Goal: Task Accomplishment & Management: Complete application form

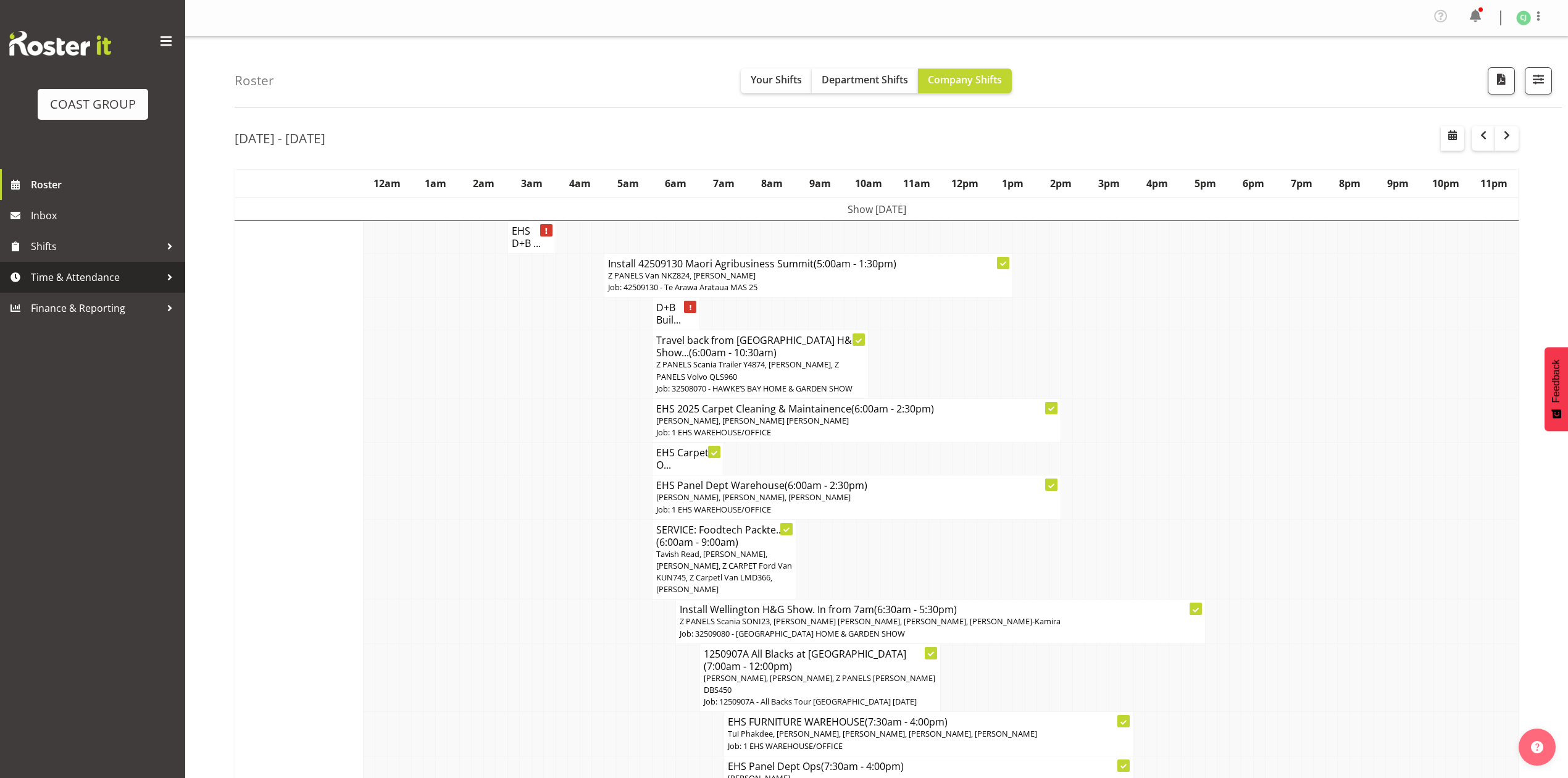
click at [131, 279] on span "Time & Attendance" at bounding box center [96, 277] width 130 height 19
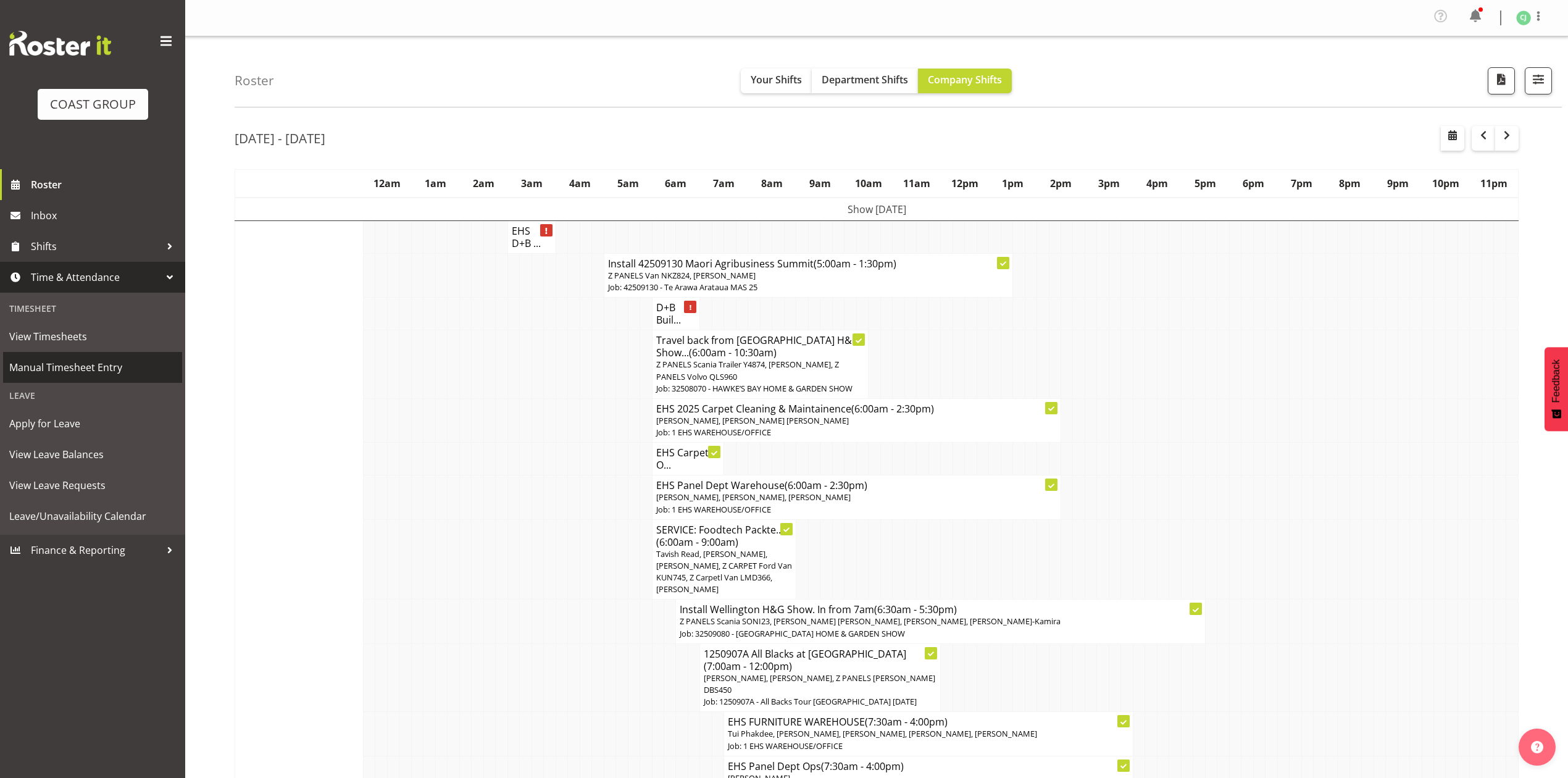
click at [119, 361] on span "Manual Timesheet Entry" at bounding box center [93, 367] width 167 height 19
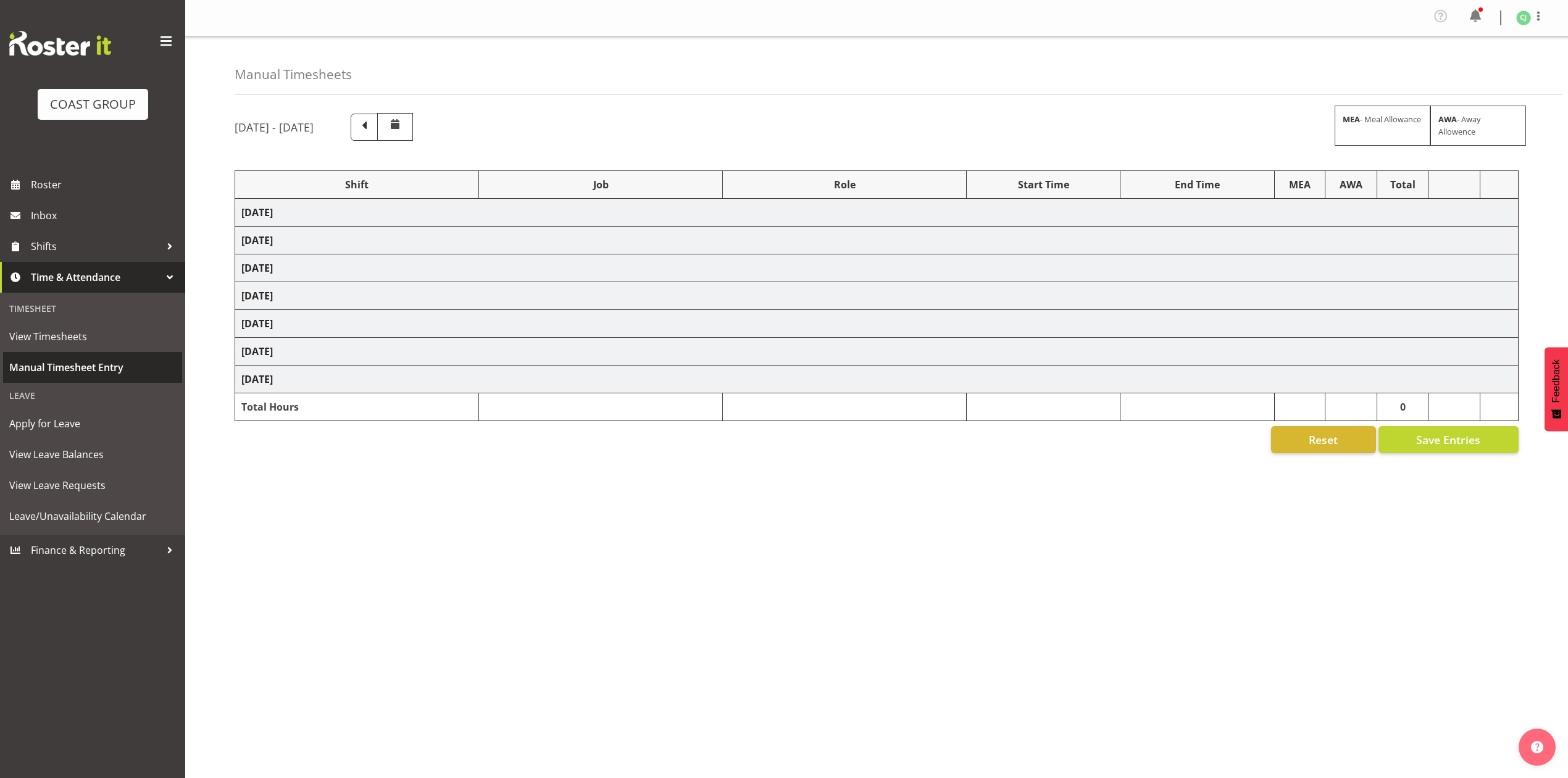
select select "10396"
select select "9993"
select select "10275"
select select "8955"
select select "69"
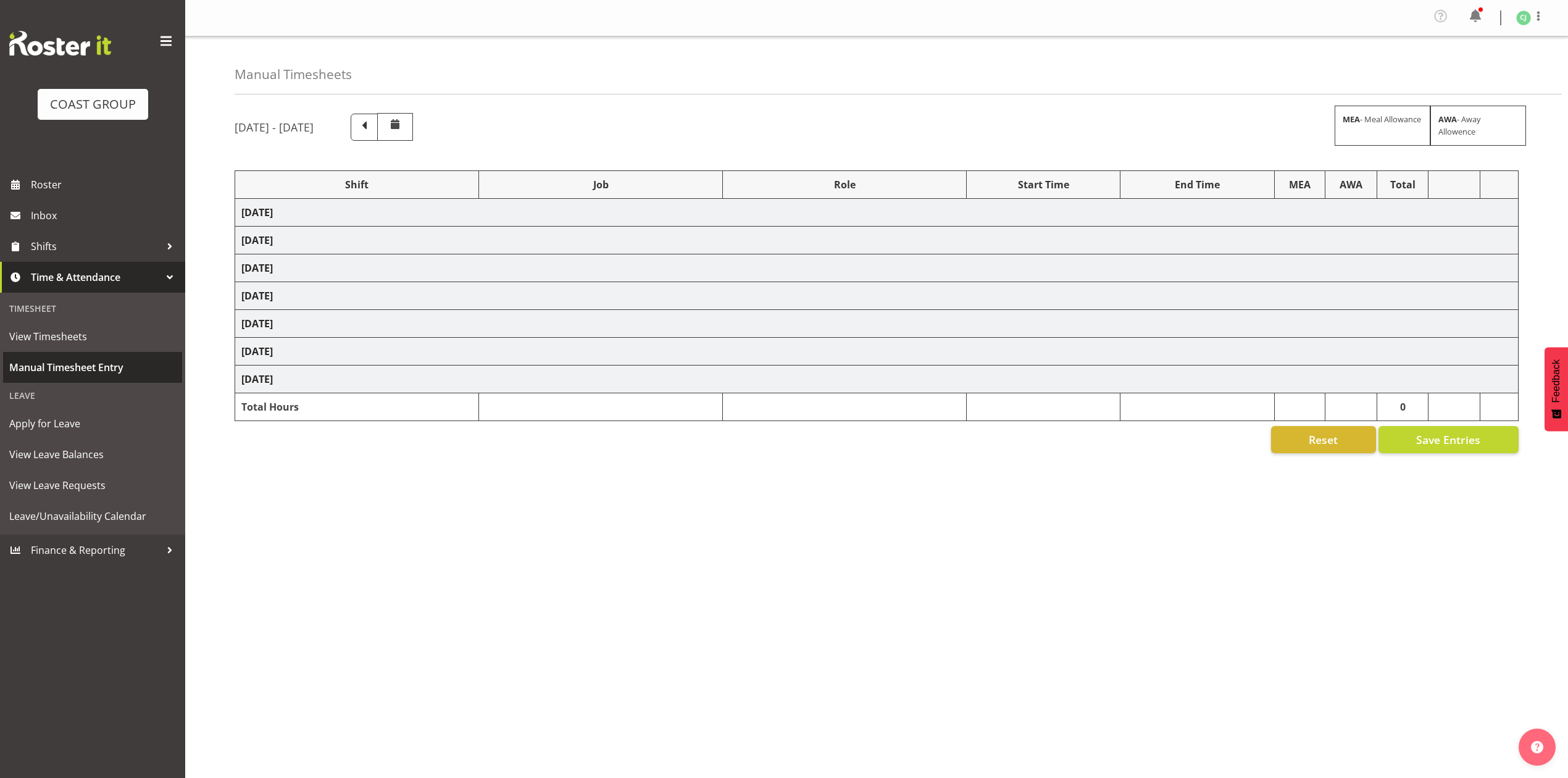
select select "8955"
select select "10275"
select select "8654"
select select "8653"
select select "9900"
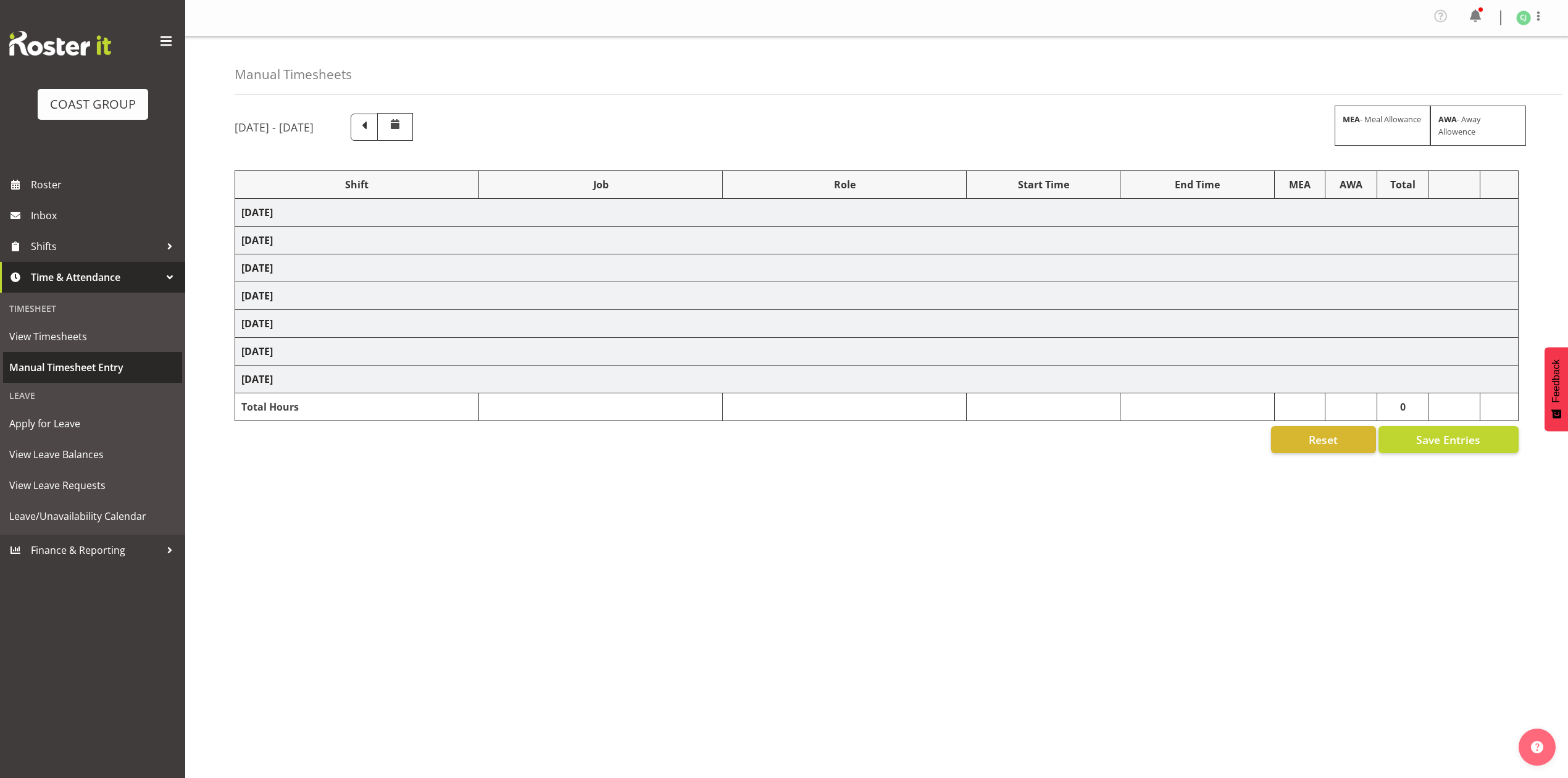
select select "10460"
select select "10275"
select select "8955"
select select "69"
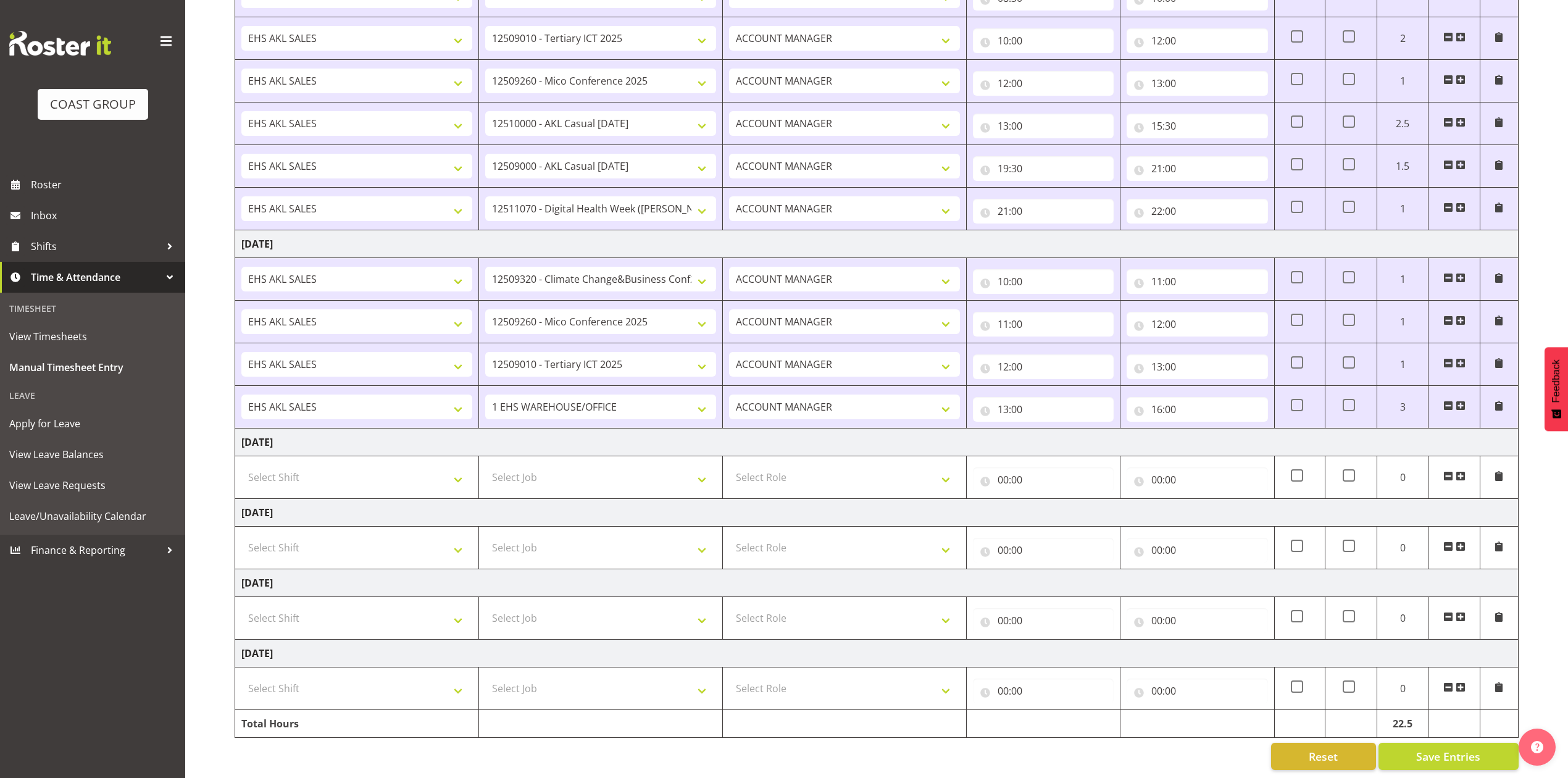
scroll to position [471, 0]
click at [394, 605] on select "Select Shift EHS AKL SALES" at bounding box center [357, 617] width 231 height 25
select select "1327"
click at [242, 605] on select "Select Shift EHS AKL SALES" at bounding box center [357, 617] width 231 height 25
click at [806, 605] on select "Select Role ACCOUNT MANAGER Account Manager" at bounding box center [845, 617] width 231 height 25
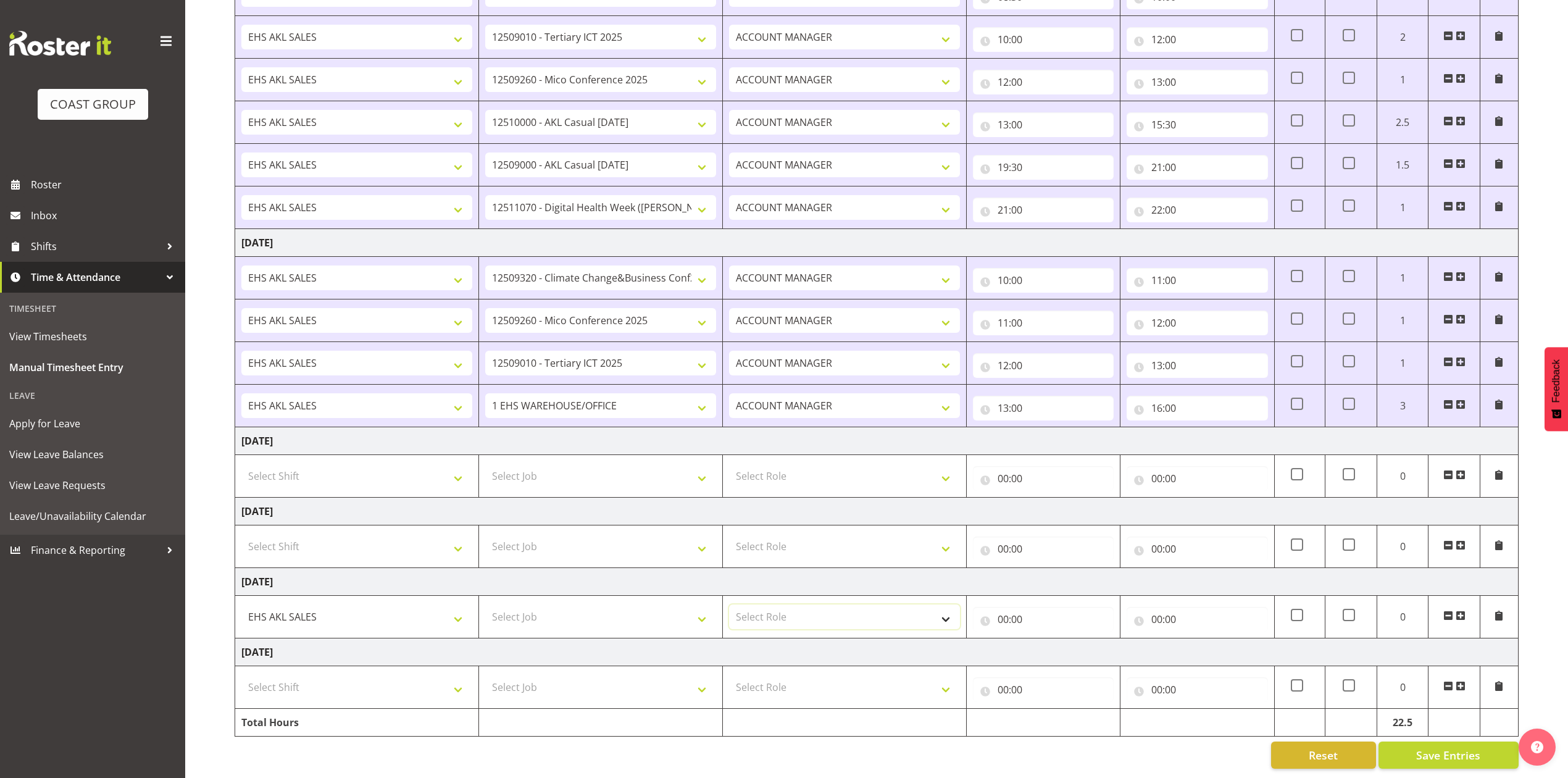
select select "197"
click at [729, 605] on select "Select Role ACCOUNT MANAGER Account Manager" at bounding box center [845, 617] width 231 height 25
click at [1003, 607] on input "00:00" at bounding box center [1043, 619] width 140 height 25
click at [1050, 639] on select "00 01 02 03 04 05 06 07 08 09 10 11 12 13 14 15 16 17 18 19 20 21 22 23" at bounding box center [1057, 651] width 28 height 25
select select "8"
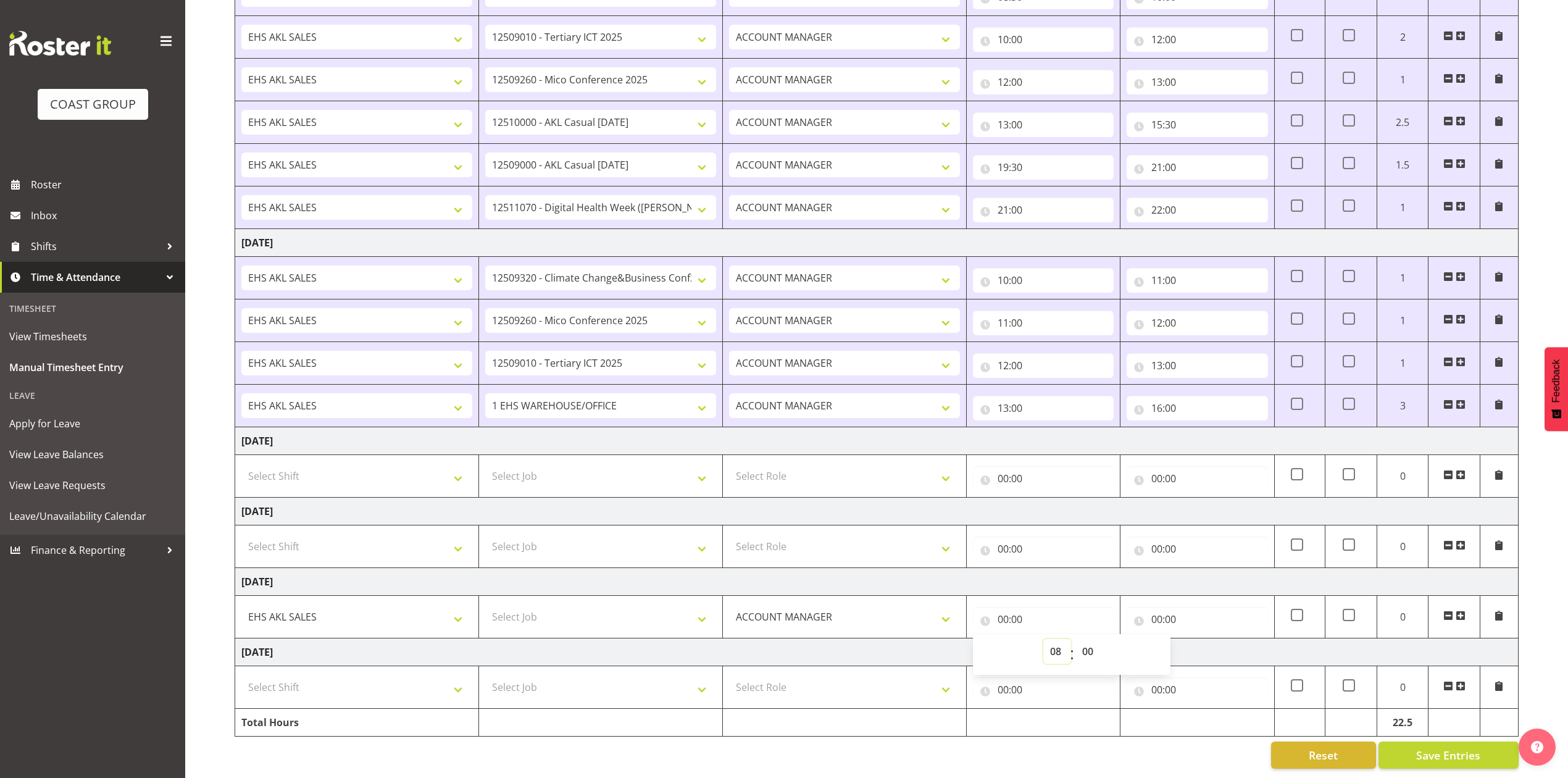
click at [1043, 639] on select "00 01 02 03 04 05 06 07 08 09 10 11 12 13 14 15 16 17 18 19 20 21 22 23" at bounding box center [1057, 651] width 28 height 25
type input "08:00"
click at [1090, 639] on select "00 01 02 03 04 05 06 07 08 09 10 11 12 13 14 15 16 17 18 19 20 21 22 23 24 25 2…" at bounding box center [1089, 651] width 28 height 25
select select "30"
click at [1075, 639] on select "00 01 02 03 04 05 06 07 08 09 10 11 12 13 14 15 16 17 18 19 20 21 22 23 24 25 2…" at bounding box center [1089, 651] width 28 height 25
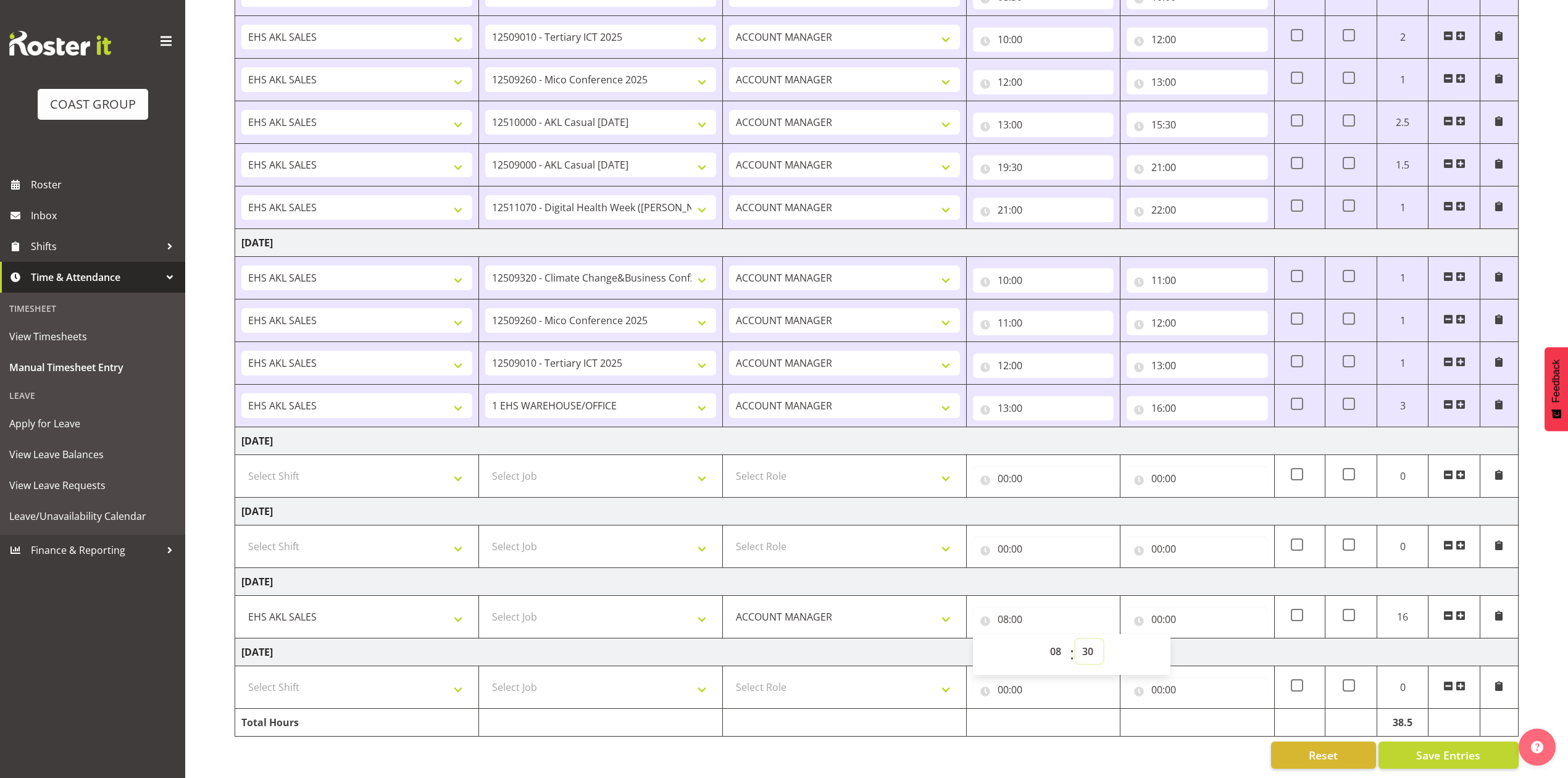
type input "08:30"
click at [1159, 607] on input "00:00" at bounding box center [1197, 619] width 140 height 25
click at [1226, 643] on span ":" at bounding box center [1226, 654] width 4 height 31
click at [1211, 640] on select "00 01 02 03 04 05 06 07 08 09 10 11 12 13 14 15 16 17 18 19 20 21 22 23" at bounding box center [1211, 651] width 28 height 25
select select "10"
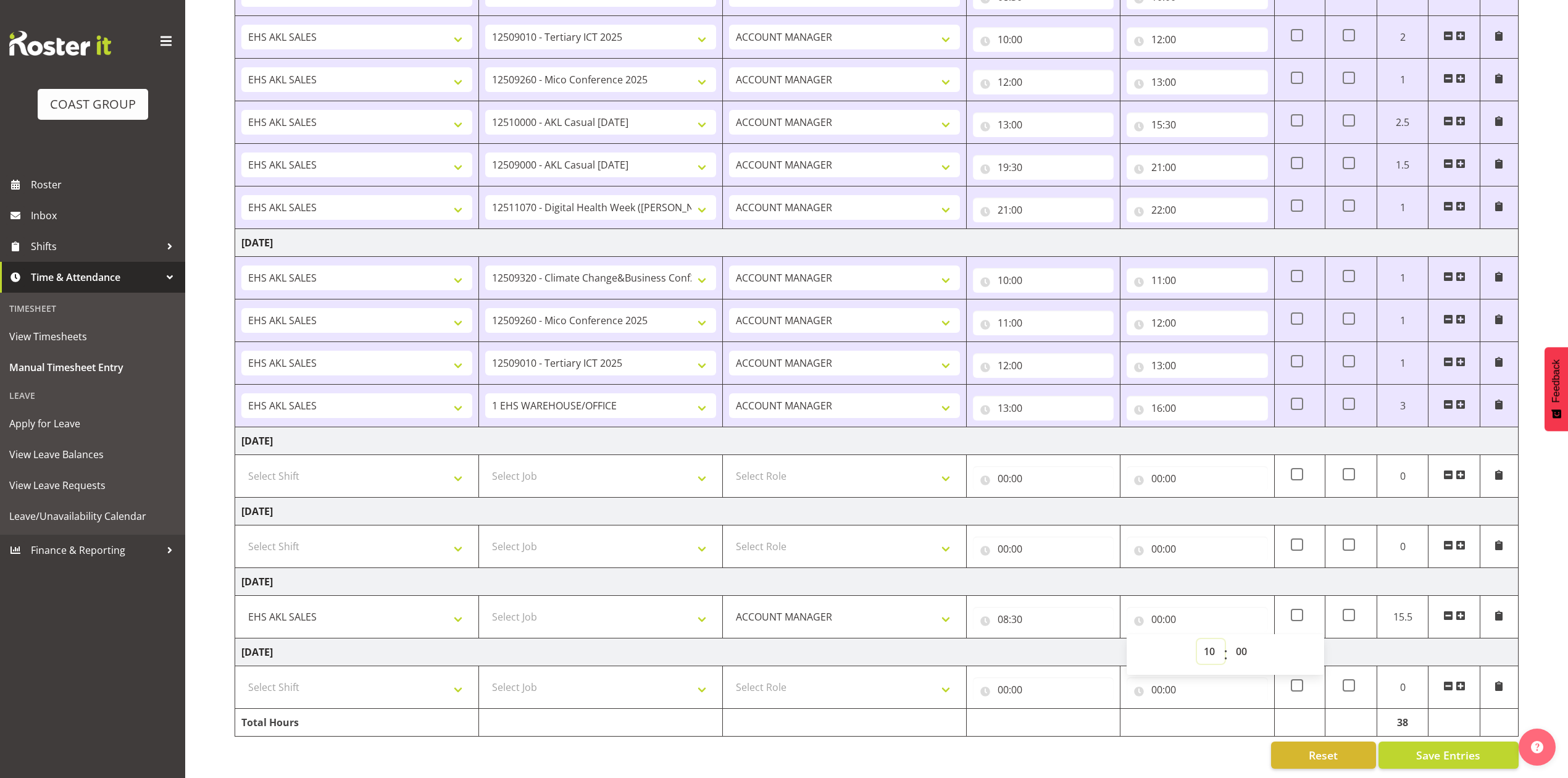
click at [1197, 639] on select "00 01 02 03 04 05 06 07 08 09 10 11 12 13 14 15 16 17 18 19 20 21 22 23" at bounding box center [1211, 651] width 28 height 25
type input "10:00"
click at [1462, 610] on span at bounding box center [1461, 615] width 10 height 10
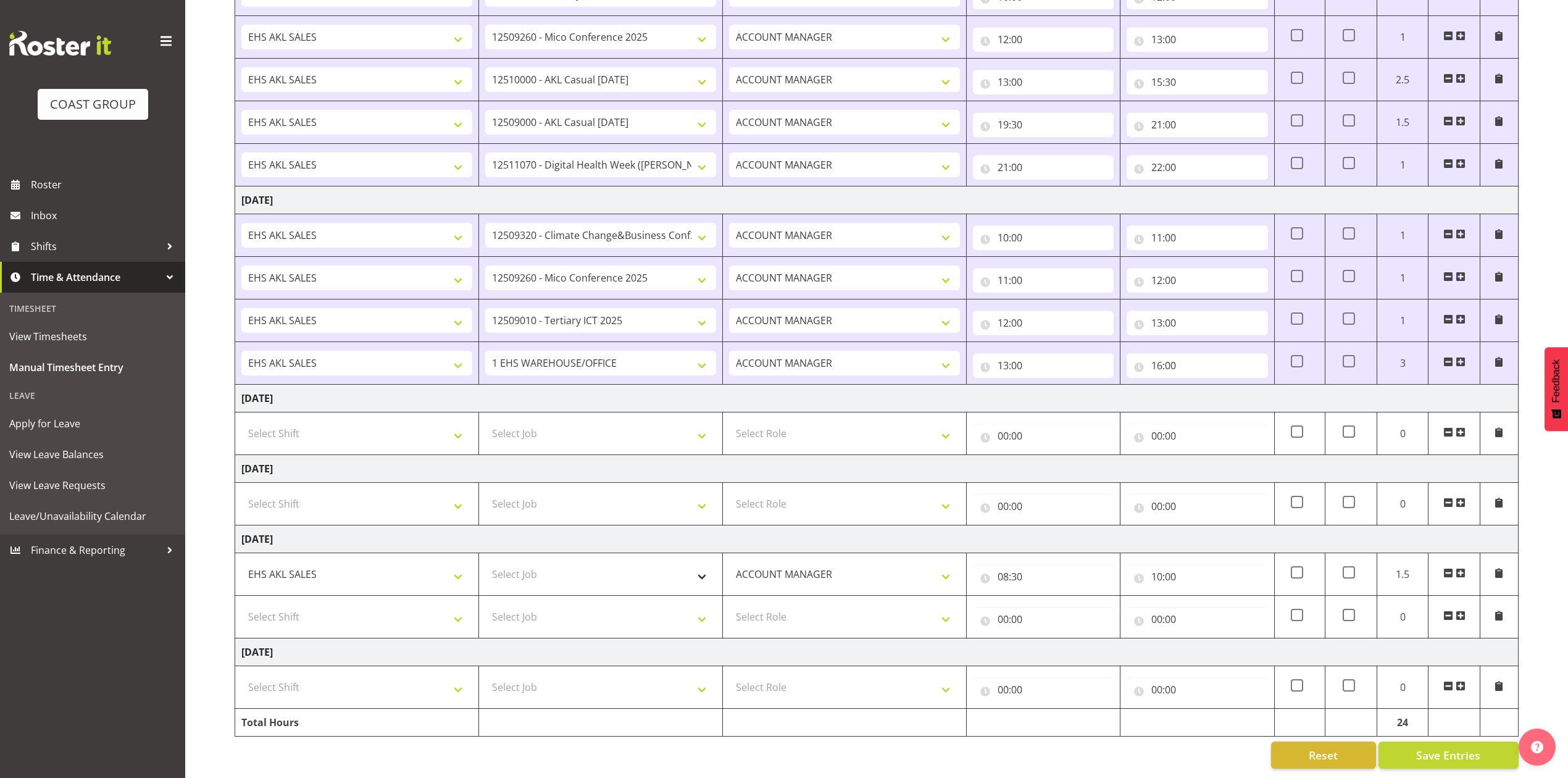
scroll to position [513, 0]
click at [401, 608] on select "Select Shift EHS AKL SALES" at bounding box center [357, 617] width 231 height 25
select select "1327"
click at [242, 605] on select "Select Shift EHS AKL SALES" at bounding box center [357, 617] width 231 height 25
click at [794, 605] on select "Select Role ACCOUNT MANAGER Account Manager" at bounding box center [845, 617] width 231 height 25
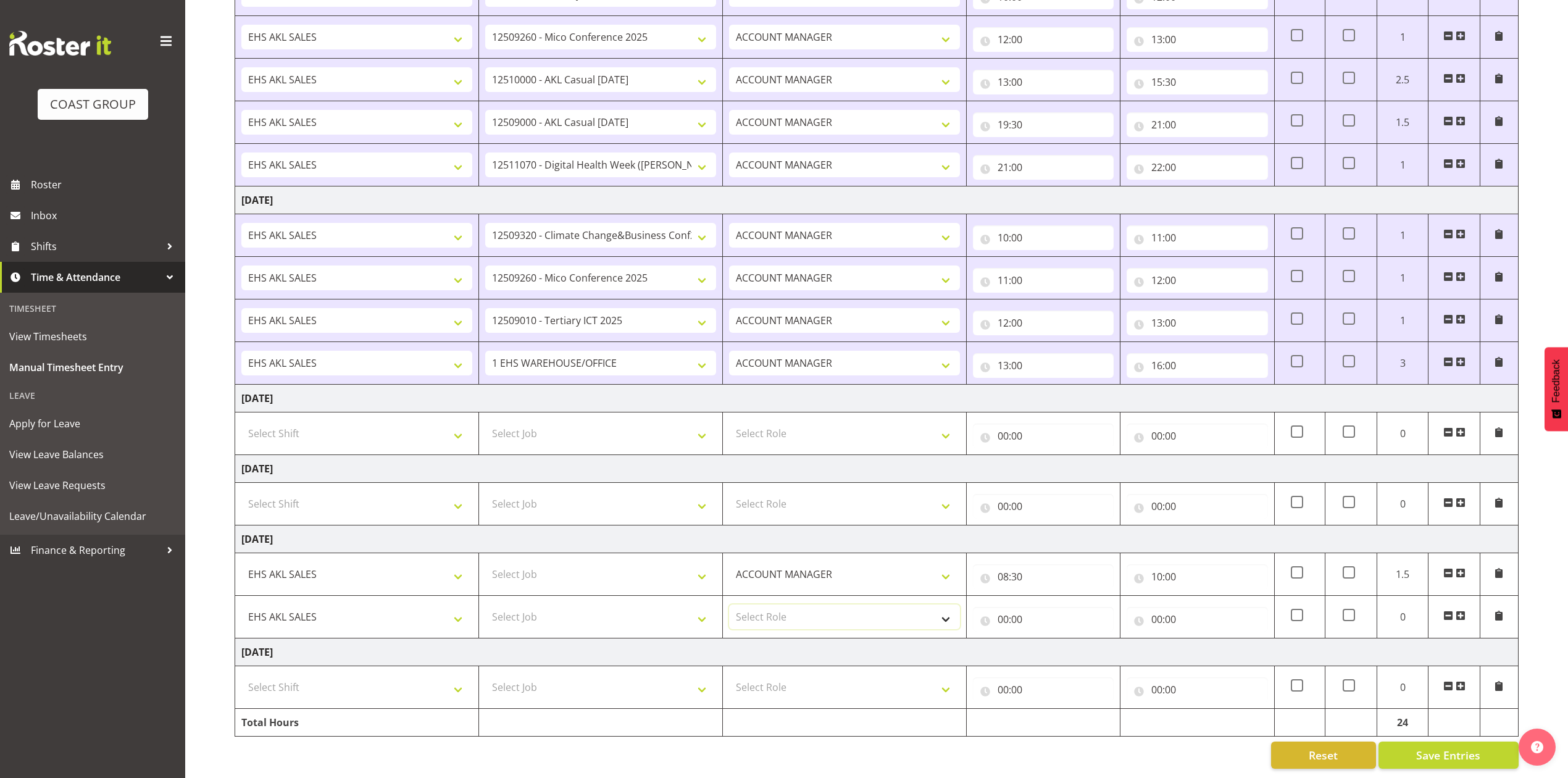
select select "197"
click at [729, 605] on select "Select Role ACCOUNT MANAGER Account Manager" at bounding box center [845, 617] width 231 height 25
click at [1010, 607] on input "00:00" at bounding box center [1043, 619] width 140 height 25
drag, startPoint x: 1057, startPoint y: 635, endPoint x: 1060, endPoint y: 626, distance: 9.5
click at [1057, 639] on select "00 01 02 03 04 05 06 07 08 09 10 11 12 13 14 15 16 17 18 19 20 21 22 23" at bounding box center [1057, 651] width 28 height 25
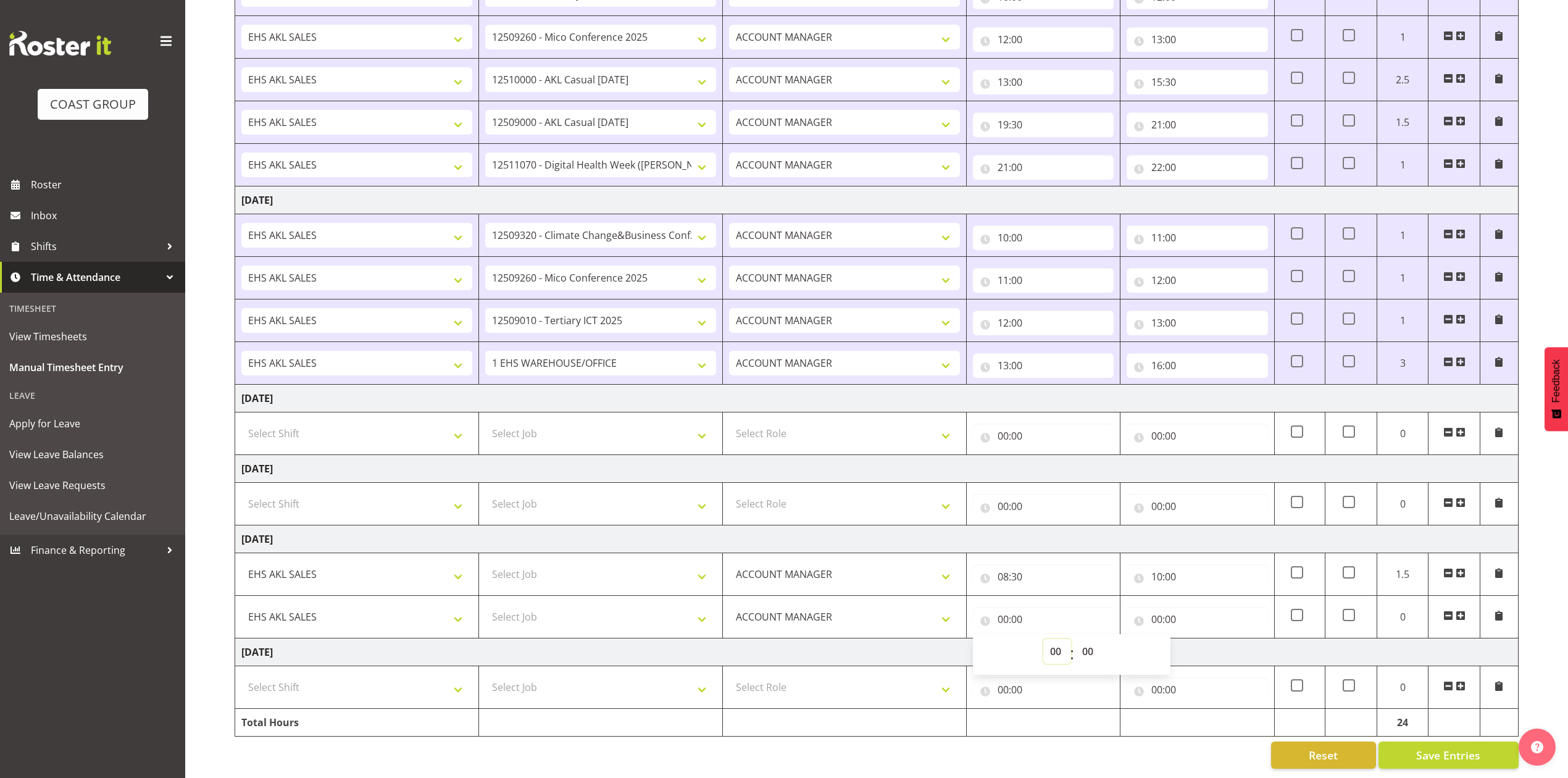
select select "10"
click at [1043, 639] on select "00 01 02 03 04 05 06 07 08 09 10 11 12 13 14 15 16 17 18 19 20 21 22 23" at bounding box center [1057, 651] width 28 height 25
type input "10:00"
click at [1159, 611] on input "00:00" at bounding box center [1197, 619] width 140 height 25
click at [1204, 639] on select "00 01 02 03 04 05 06 07 08 09 10 11 12 13 14 15 16 17 18 19 20 21 22 23" at bounding box center [1211, 651] width 28 height 25
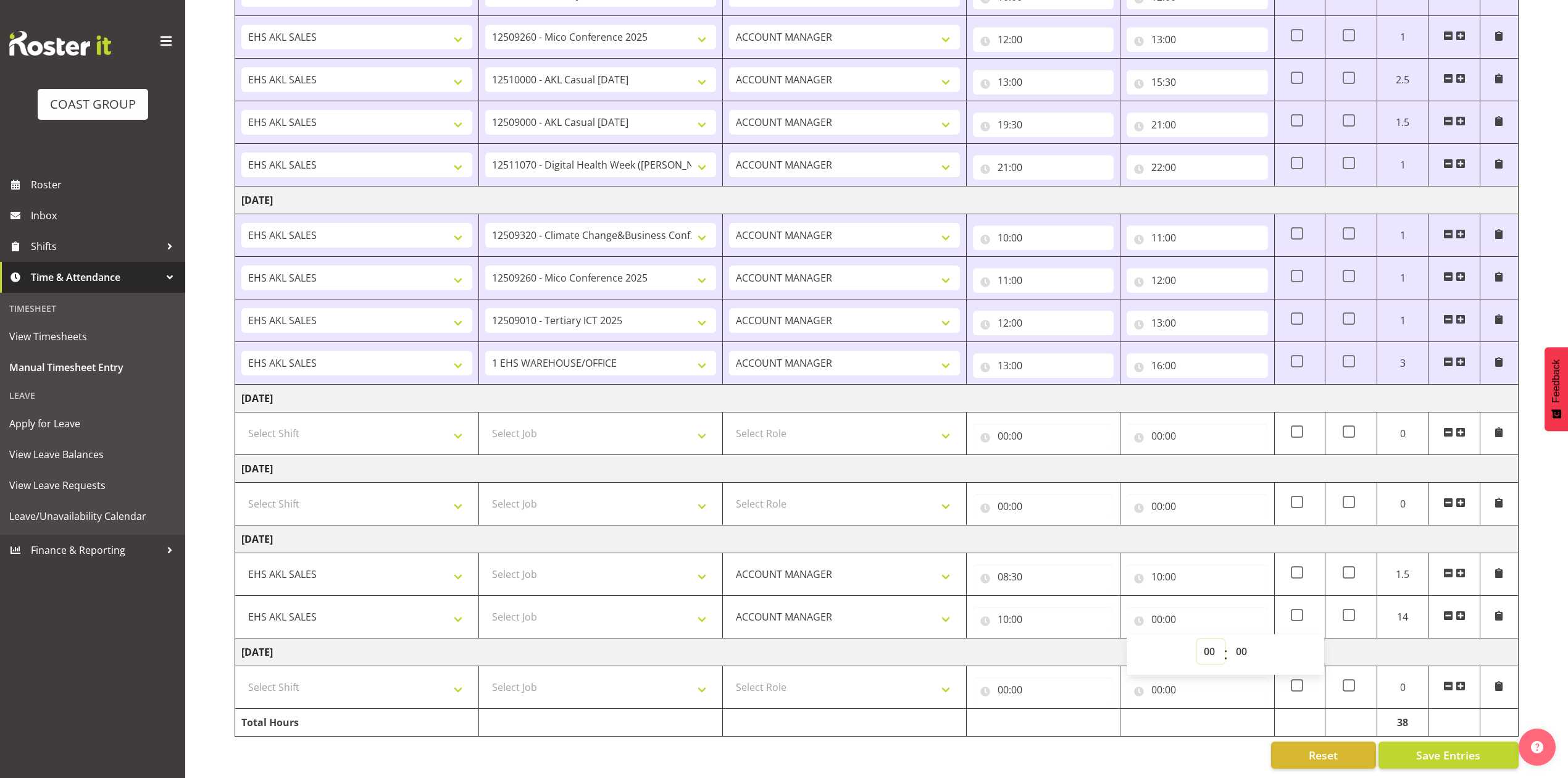
select select "12"
click at [1197, 639] on select "00 01 02 03 04 05 06 07 08 09 10 11 12 13 14 15 16 17 18 19 20 21 22 23" at bounding box center [1211, 651] width 28 height 25
type input "12:00"
click at [1460, 610] on span at bounding box center [1461, 615] width 10 height 10
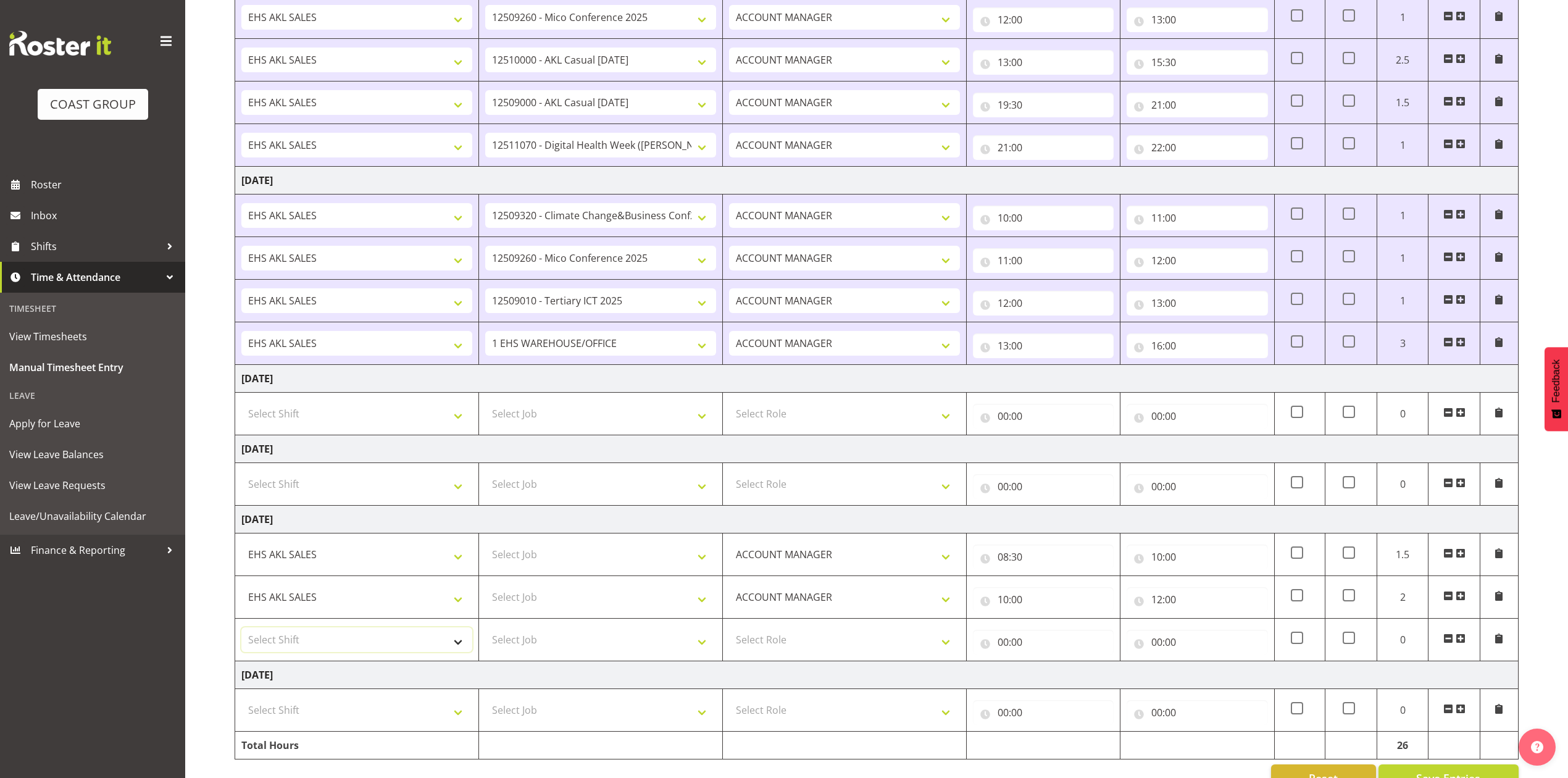
drag, startPoint x: 391, startPoint y: 641, endPoint x: 393, endPoint y: 648, distance: 7.3
click at [391, 641] on select "Select Shift EHS AKL SALES" at bounding box center [357, 640] width 231 height 25
select select "1327"
click at [242, 634] on select "Select Shift EHS AKL SALES" at bounding box center [357, 640] width 231 height 25
click at [799, 650] on select "Select Role ACCOUNT MANAGER Account Manager" at bounding box center [845, 640] width 231 height 25
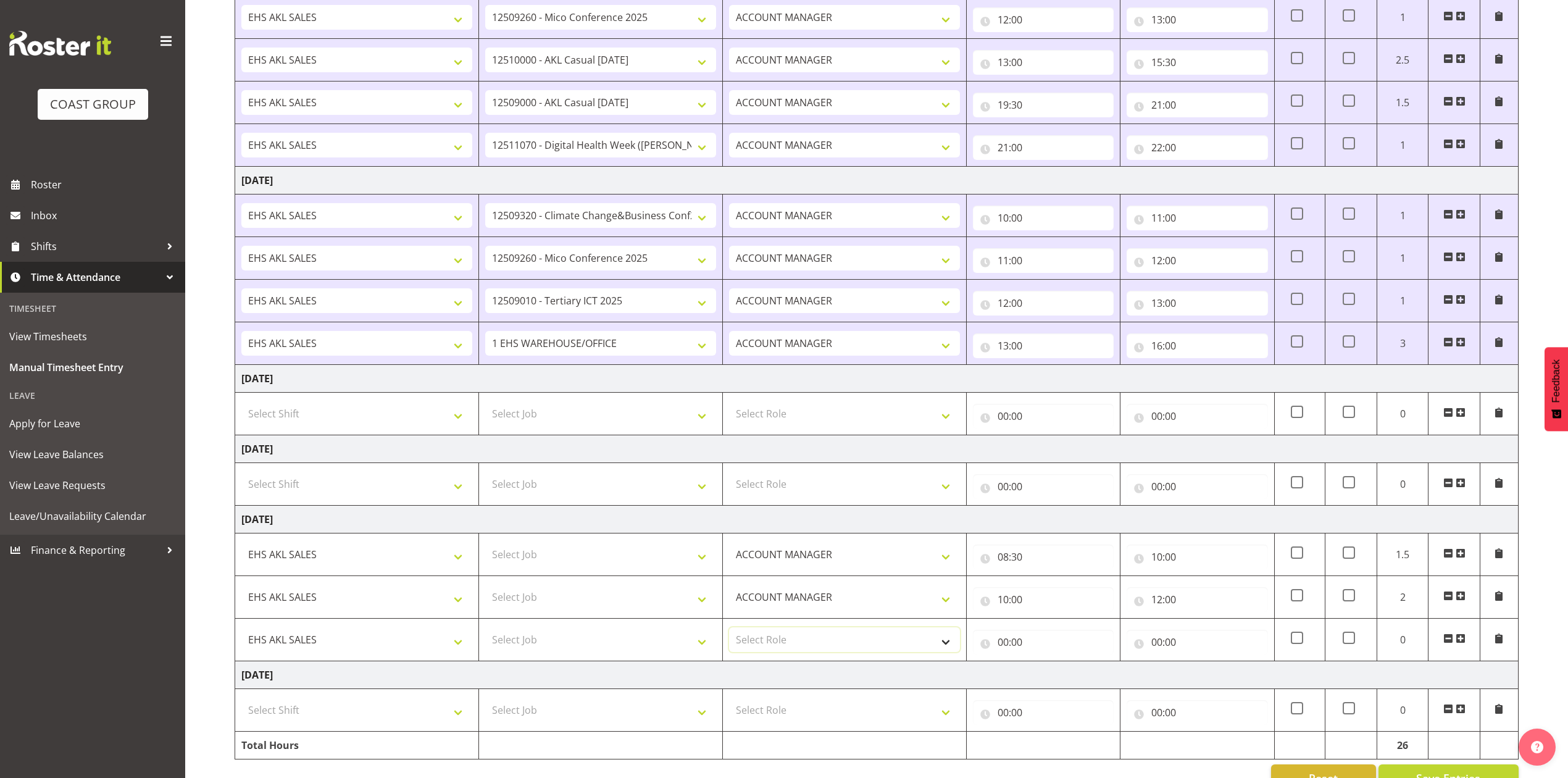
select select "197"
click at [729, 634] on select "Select Role ACCOUNT MANAGER Account Manager" at bounding box center [845, 640] width 231 height 25
click at [1003, 650] on input "00:00" at bounding box center [1043, 642] width 140 height 25
drag, startPoint x: 1062, startPoint y: 682, endPoint x: 1062, endPoint y: 670, distance: 12.0
click at [1062, 682] on select "00 01 02 03 04 05 06 07 08 09 10 11 12 13 14 15 16 17 18 19 20 21 22 23" at bounding box center [1057, 674] width 28 height 25
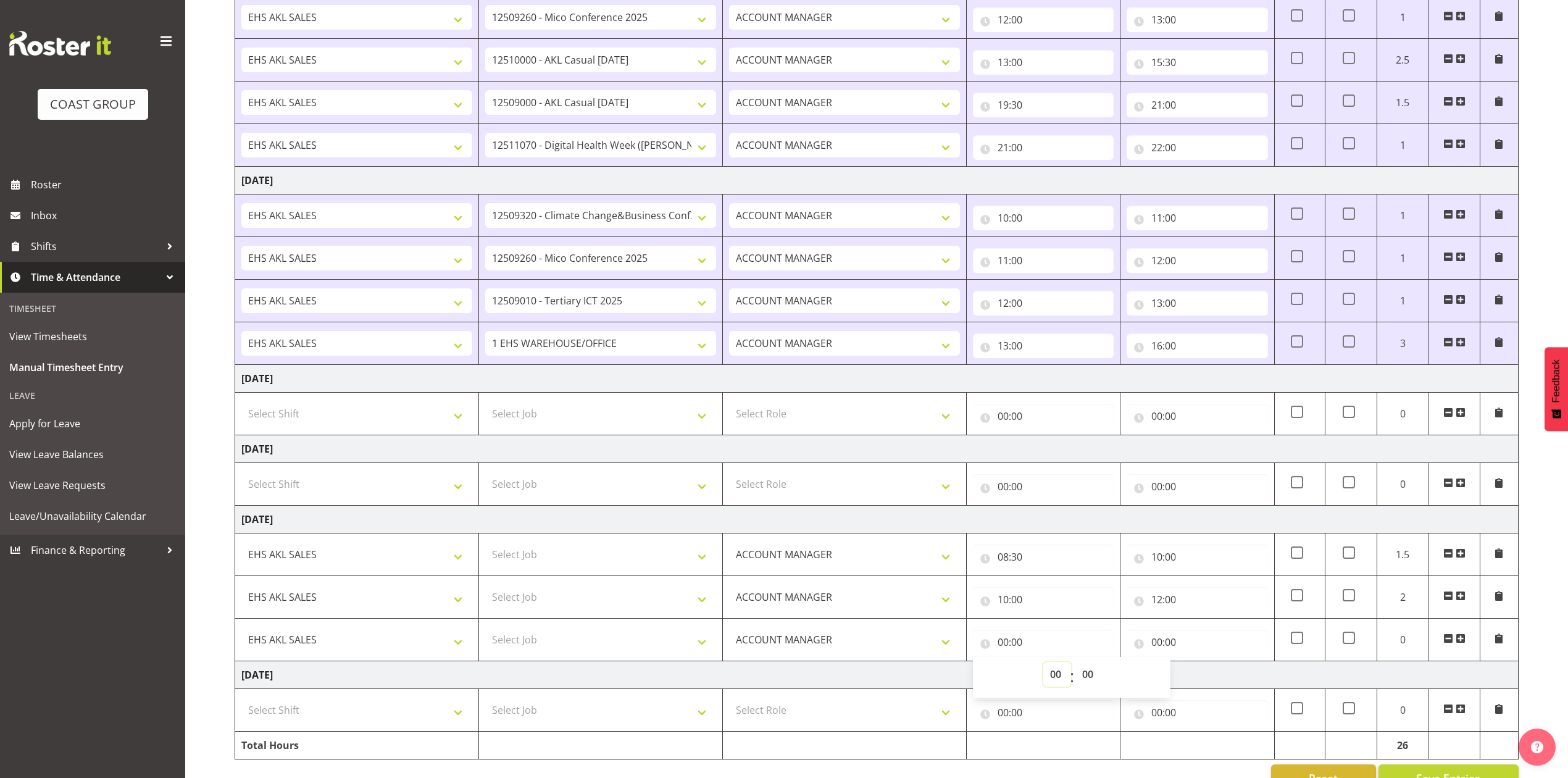
select select "12"
click at [1043, 669] on select "00 01 02 03 04 05 06 07 08 09 10 11 12 13 14 15 16 17 18 19 20 21 22 23" at bounding box center [1057, 674] width 28 height 25
type input "12:00"
click at [1156, 651] on input "00:00" at bounding box center [1197, 642] width 140 height 25
drag, startPoint x: 1216, startPoint y: 685, endPoint x: 1218, endPoint y: 672, distance: 13.2
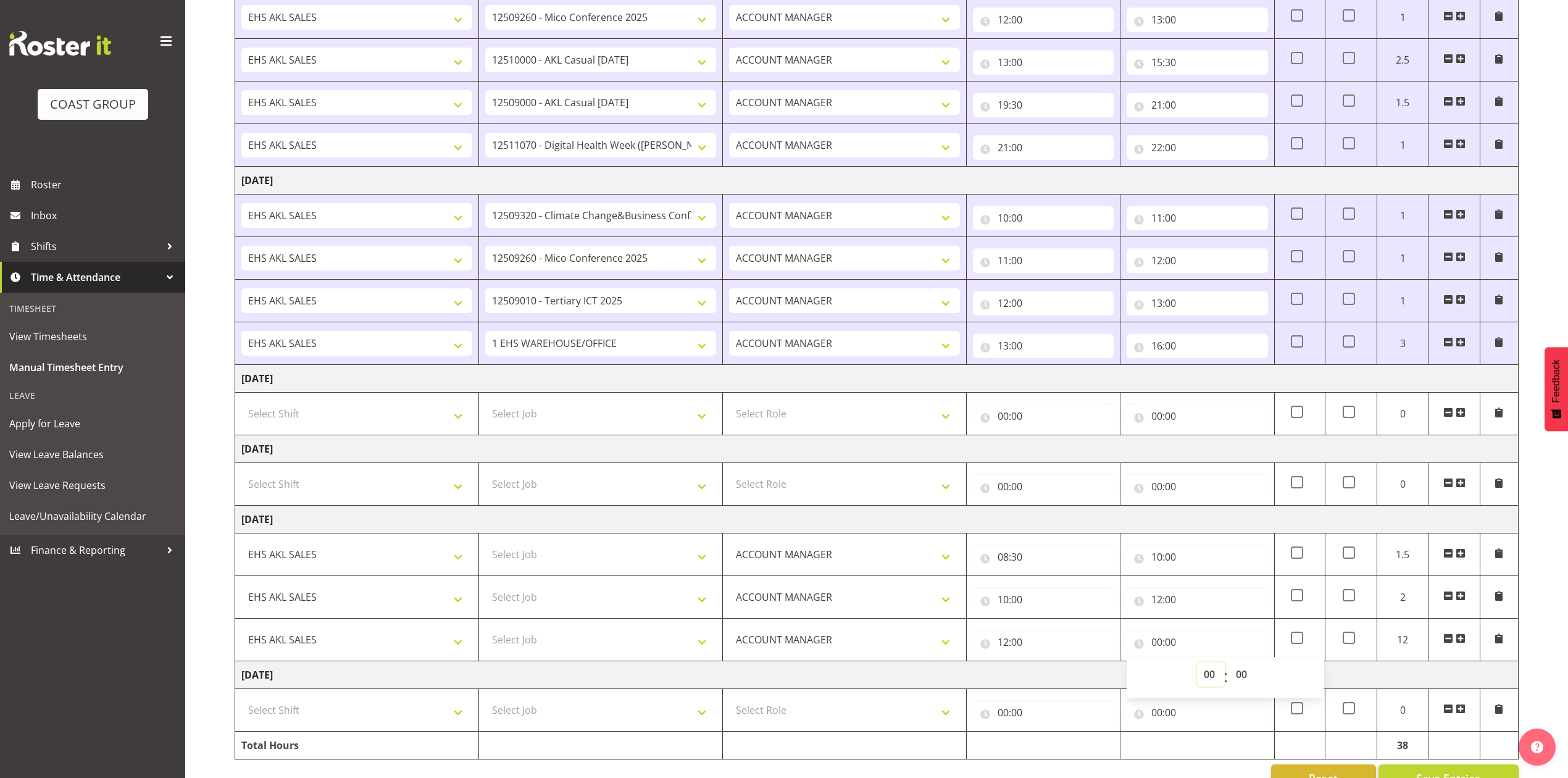
click at [1216, 685] on select "00 01 02 03 04 05 06 07 08 09 10 11 12 13 14 15 16 17 18 19 20 21 22 23" at bounding box center [1211, 674] width 28 height 25
select select "14"
click at [1197, 669] on select "00 01 02 03 04 05 06 07 08 09 10 11 12 13 14 15 16 17 18 19 20 21 22 23" at bounding box center [1211, 674] width 28 height 25
type input "14:00"
click at [1465, 643] on span at bounding box center [1461, 638] width 10 height 10
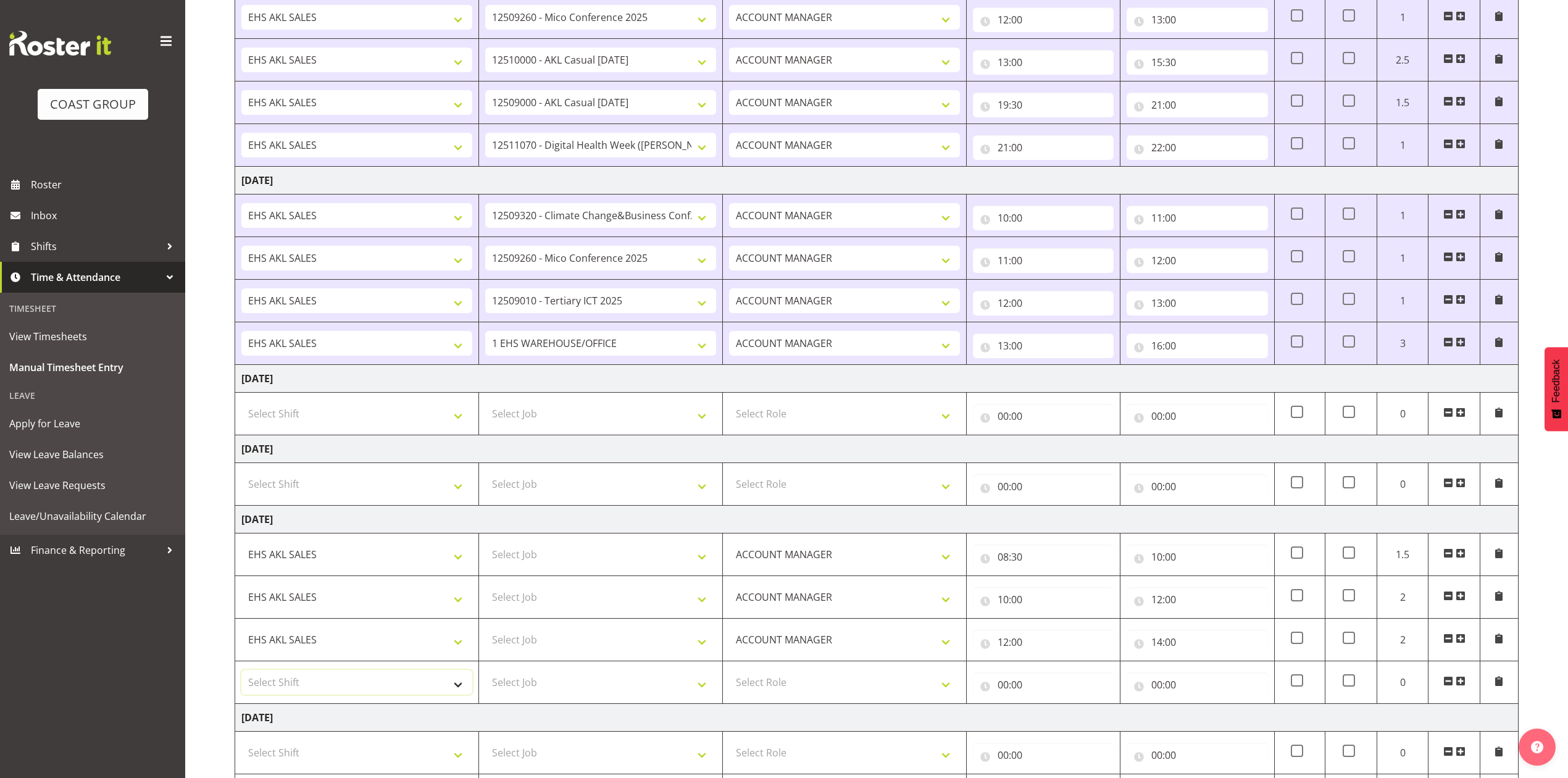
drag, startPoint x: 371, startPoint y: 684, endPoint x: 371, endPoint y: 700, distance: 16.0
click at [371, 684] on select "Select Shift EHS AKL SALES" at bounding box center [357, 682] width 231 height 25
select select "1327"
click at [242, 677] on select "Select Shift EHS AKL SALES" at bounding box center [357, 682] width 231 height 25
click at [796, 684] on select "Select Role ACCOUNT MANAGER Account Manager" at bounding box center [845, 682] width 231 height 25
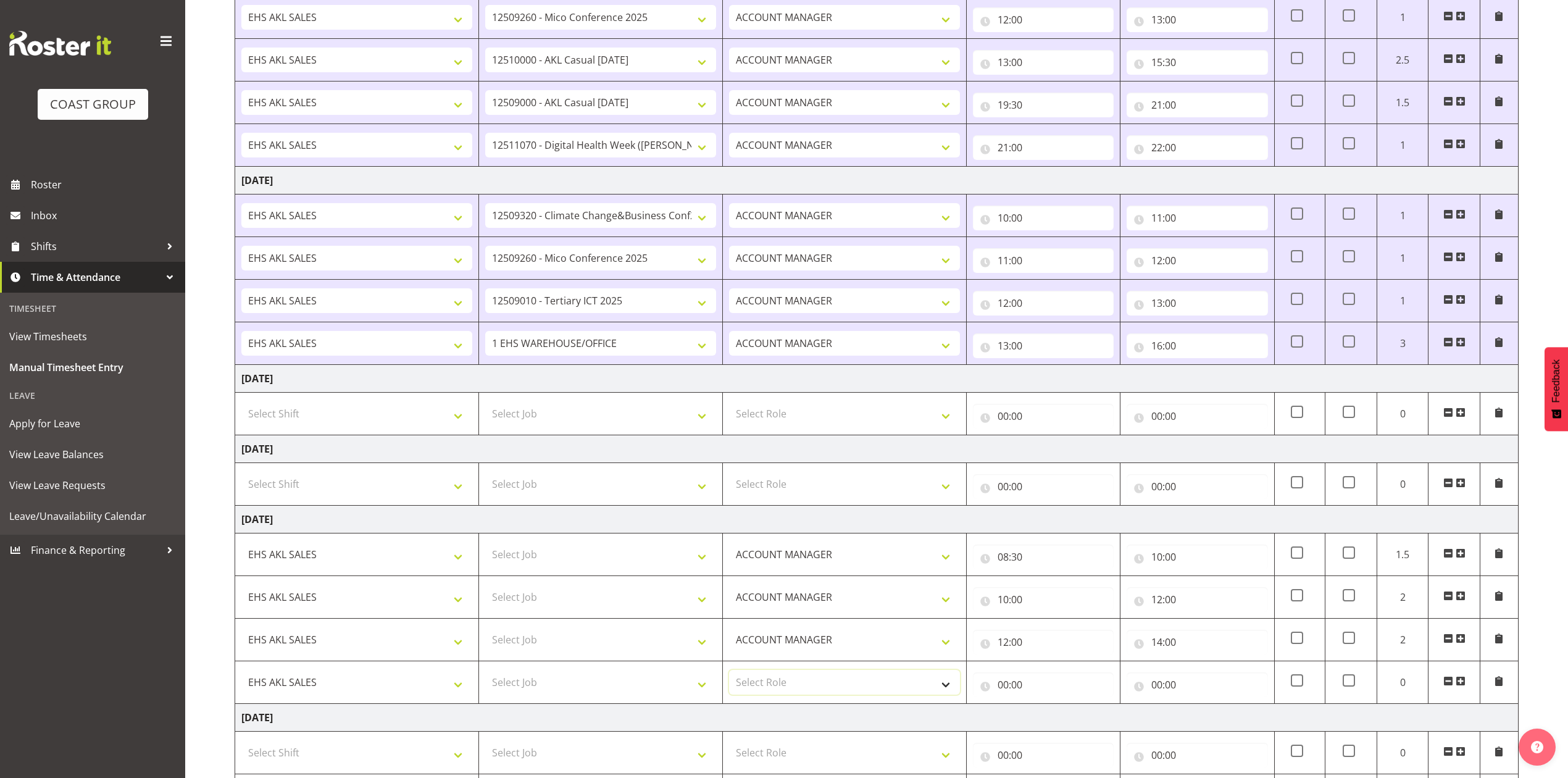
select select "197"
click at [729, 677] on select "Select Role ACCOUNT MANAGER Account Manager" at bounding box center [845, 682] width 231 height 25
click at [1003, 690] on input "00:00" at bounding box center [1043, 685] width 140 height 25
drag, startPoint x: 1052, startPoint y: 722, endPoint x: 1052, endPoint y: 712, distance: 10.0
click at [1052, 722] on select "00 01 02 03 04 05 06 07 08 09 10 11 12 13 14 15 16 17 18 19 20 21 22 23" at bounding box center [1057, 717] width 28 height 25
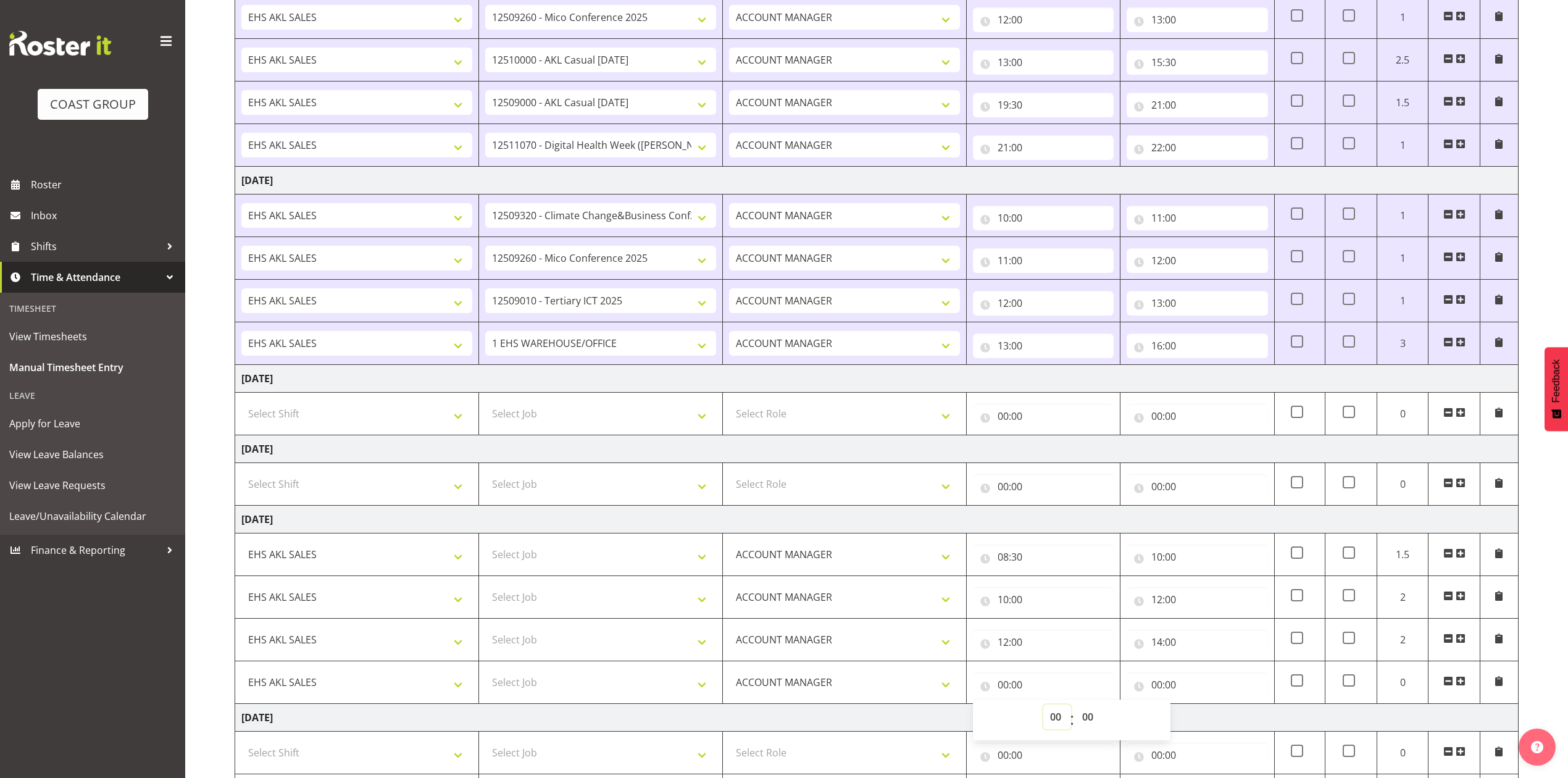
select select "14"
click at [1043, 712] on select "00 01 02 03 04 05 06 07 08 09 10 11 12 13 14 15 16 17 18 19 20 21 22 23" at bounding box center [1057, 717] width 28 height 25
type input "14:00"
click at [1152, 690] on input "00:00" at bounding box center [1197, 685] width 140 height 25
drag, startPoint x: 1215, startPoint y: 720, endPoint x: 1215, endPoint y: 712, distance: 8.0
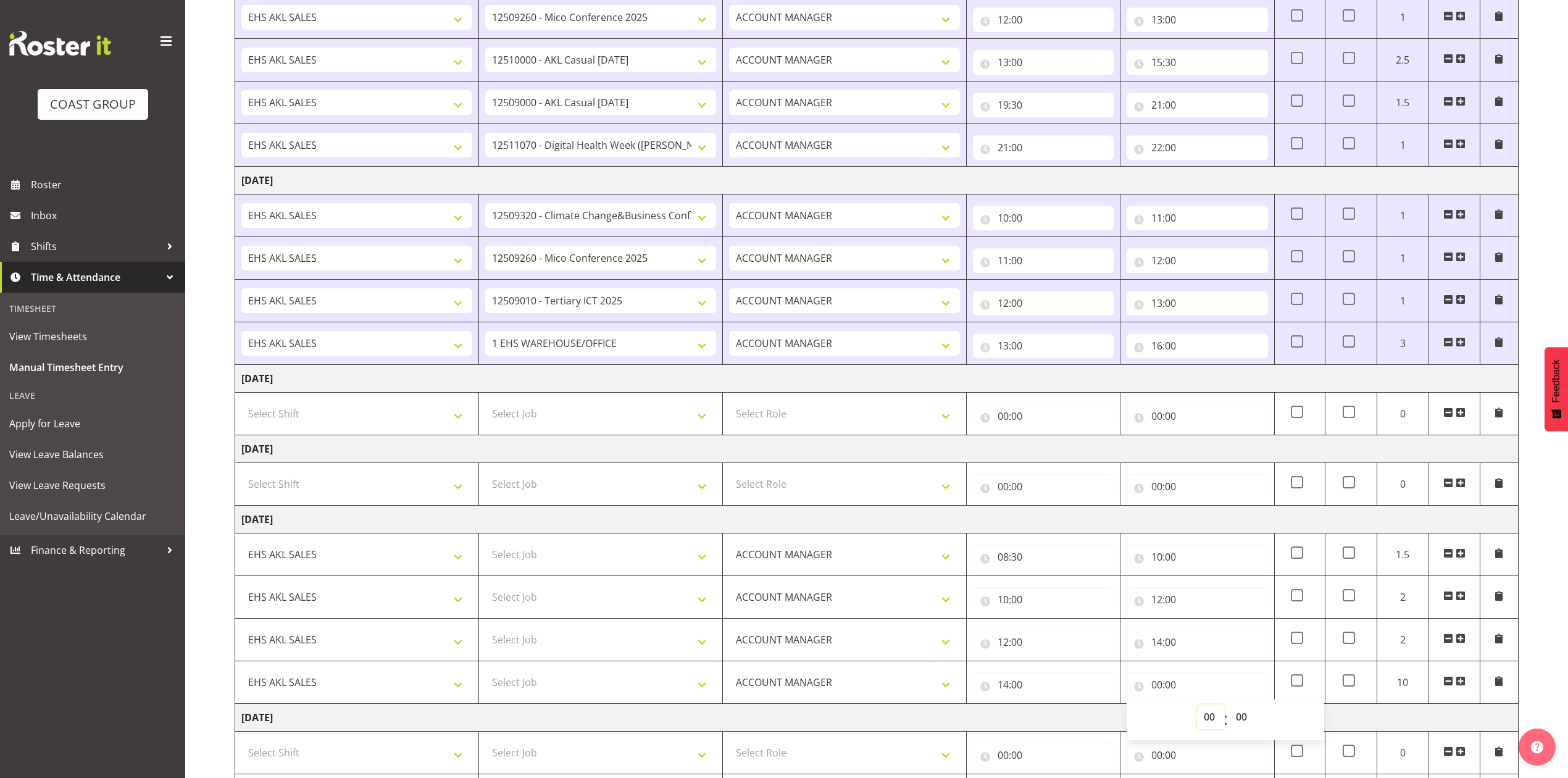
click at [1215, 721] on select "00 01 02 03 04 05 06 07 08 09 10 11 12 13 14 15 16 17 18 19 20 21 22 23" at bounding box center [1211, 717] width 28 height 25
select select "15"
click at [1197, 712] on select "00 01 02 03 04 05 06 07 08 09 10 11 12 13 14 15 16 17 18 19 20 21 22 23" at bounding box center [1211, 717] width 28 height 25
type input "15:00"
click at [1244, 724] on select "00 01 02 03 04 05 06 07 08 09 10 11 12 13 14 15 16 17 18 19 20 21 22 23 24 25 2…" at bounding box center [1243, 717] width 28 height 25
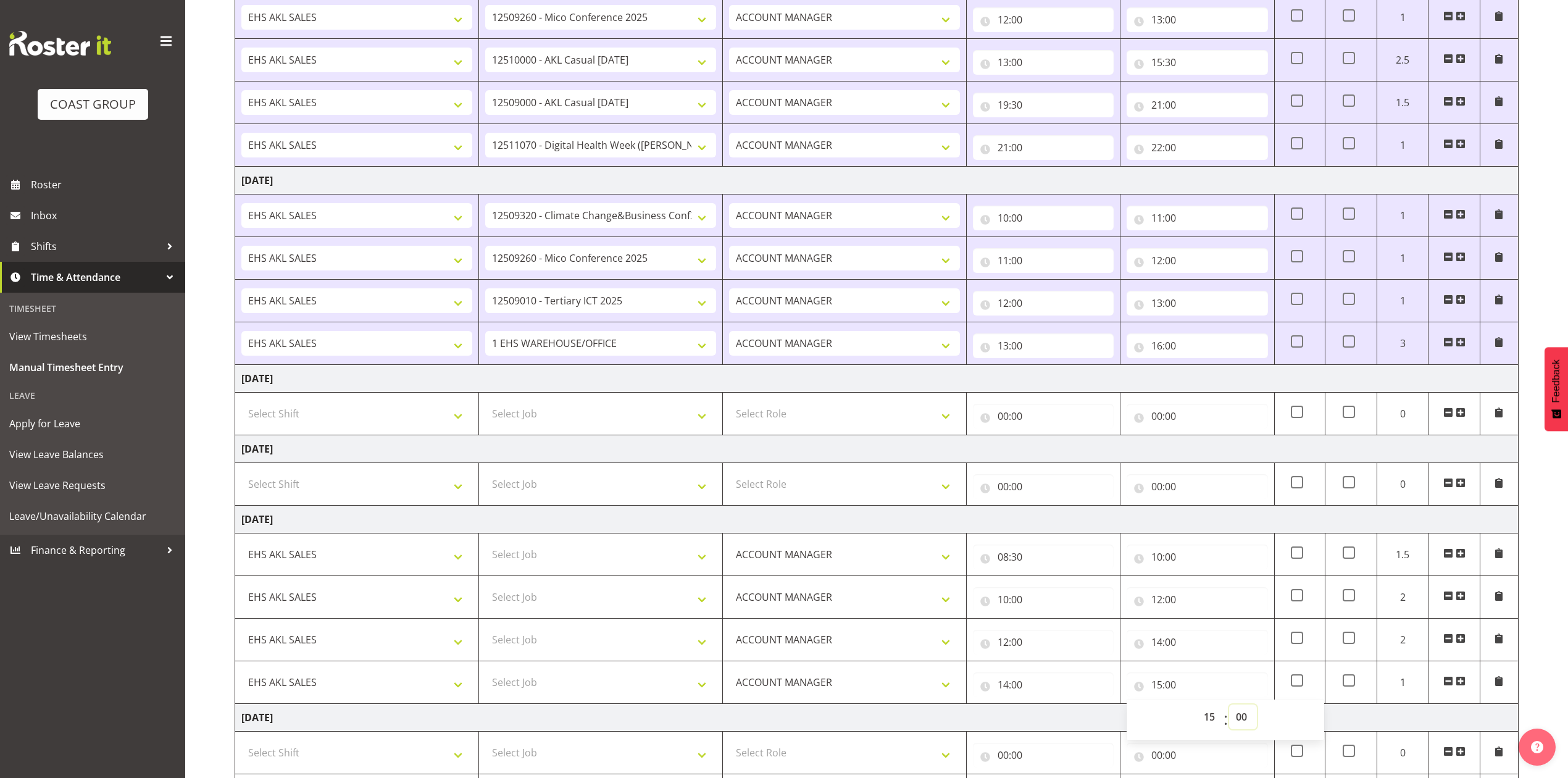
select select "30"
click at [1229, 712] on select "00 01 02 03 04 05 06 07 08 09 10 11 12 13 14 15 16 17 18 19 20 21 22 23 24 25 2…" at bounding box center [1243, 717] width 28 height 25
type input "15:30"
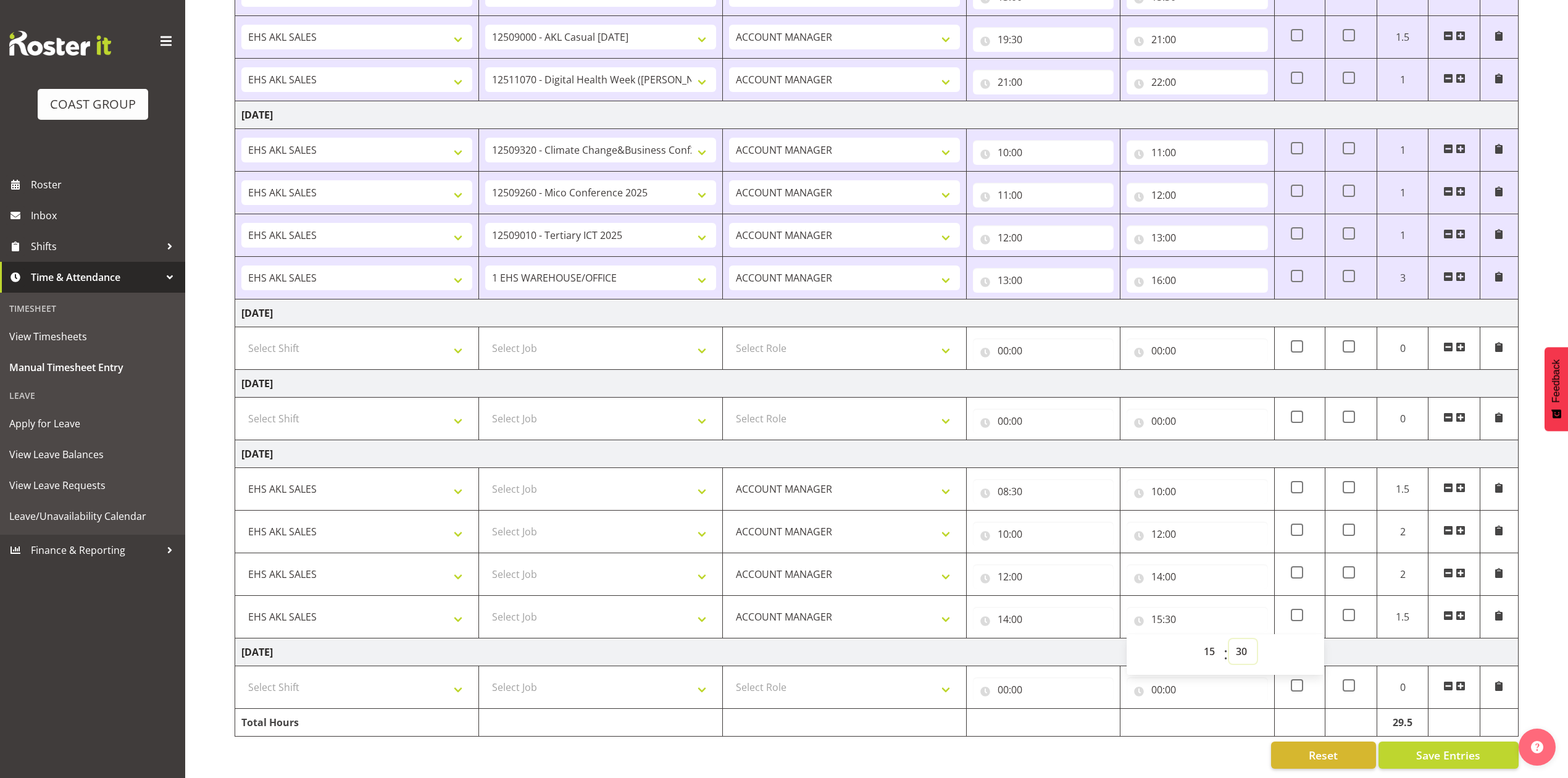
scroll to position [599, 0]
click at [1463, 610] on span at bounding box center [1461, 615] width 10 height 10
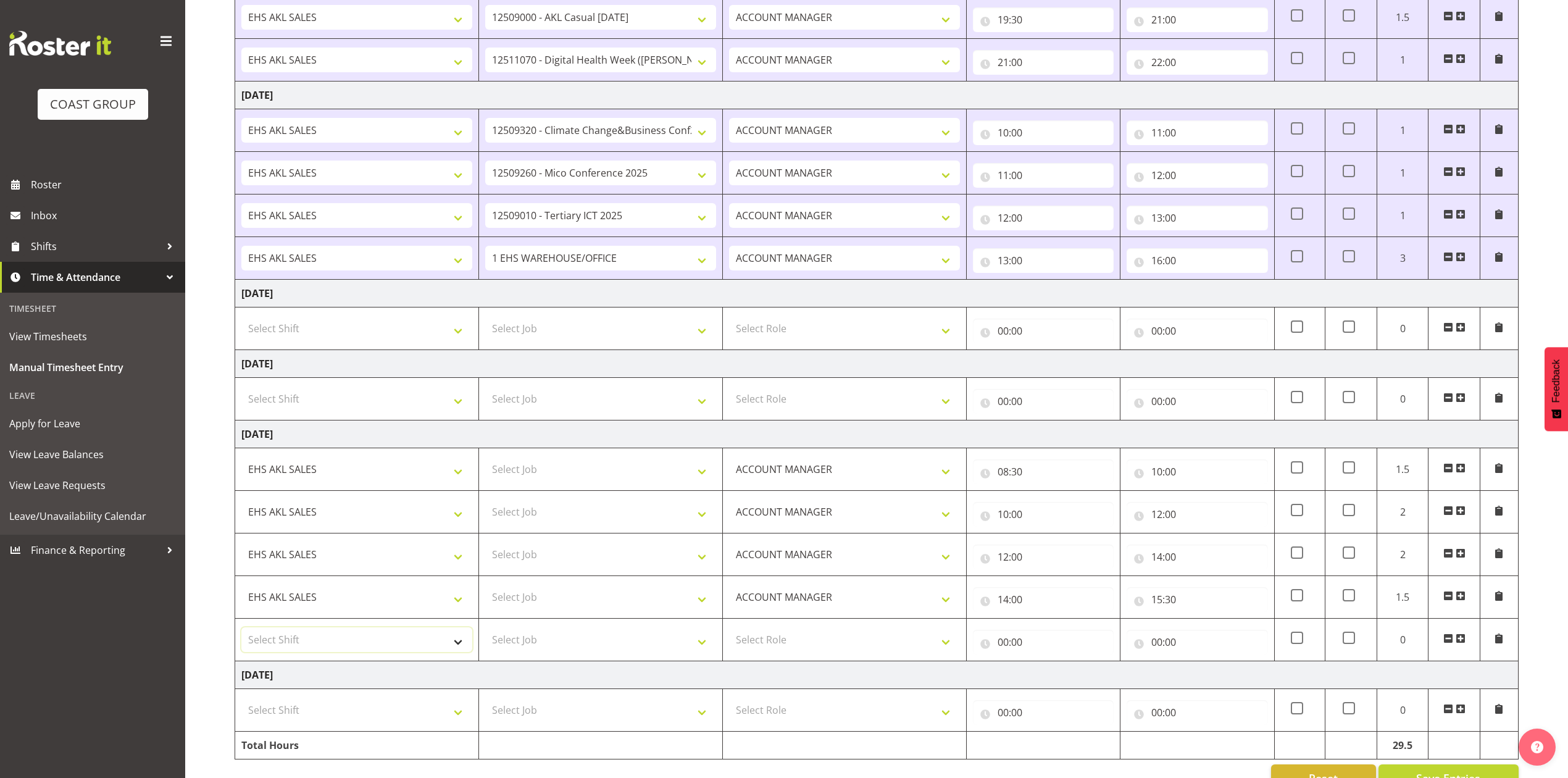
drag, startPoint x: 399, startPoint y: 640, endPoint x: 396, endPoint y: 648, distance: 8.5
click at [399, 640] on select "Select Shift EHS AKL SALES" at bounding box center [357, 640] width 231 height 25
select select "1327"
click at [242, 634] on select "Select Shift EHS AKL SALES" at bounding box center [357, 640] width 231 height 25
click at [824, 640] on select "Select Role ACCOUNT MANAGER Account Manager" at bounding box center [845, 640] width 231 height 25
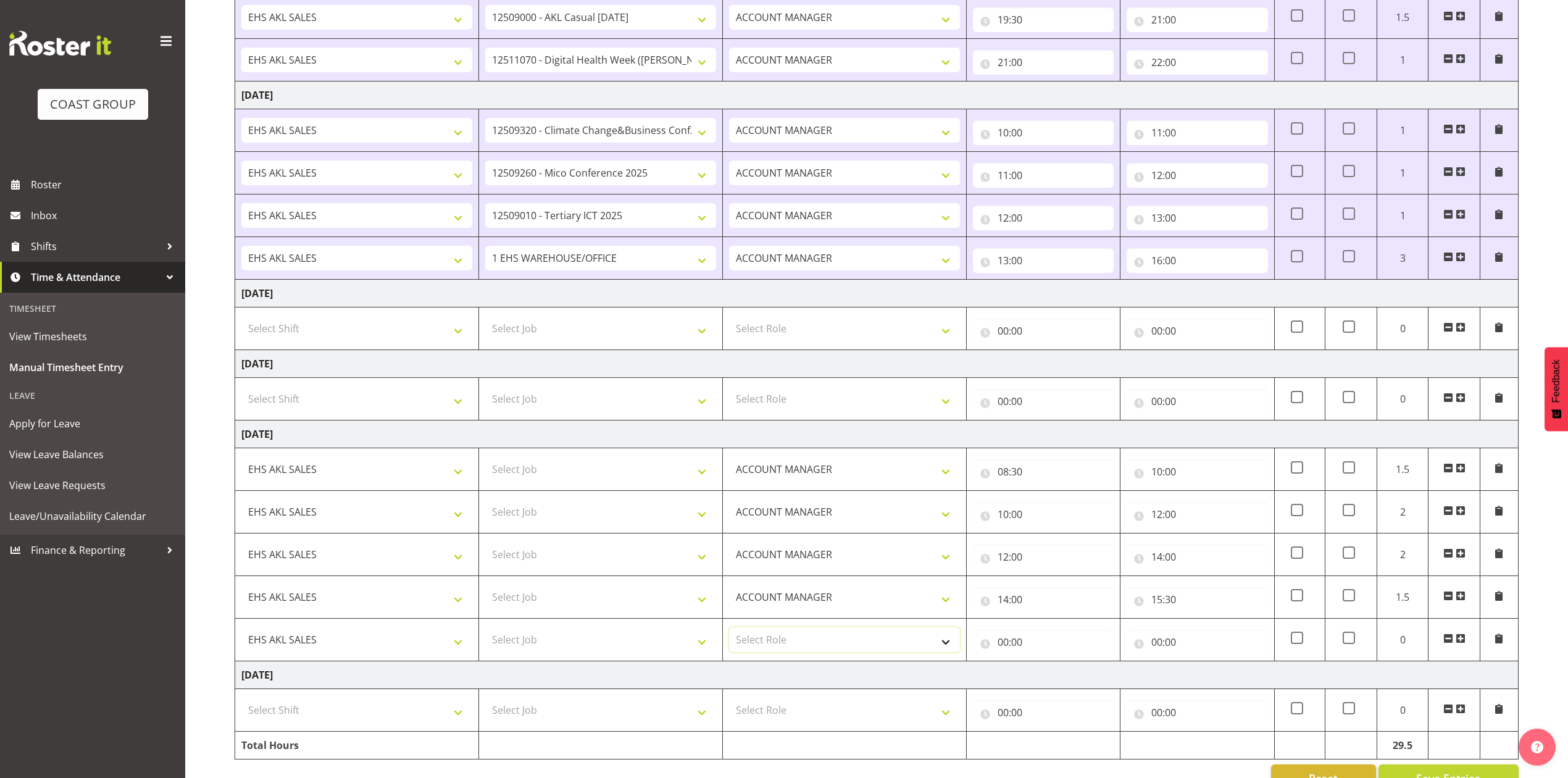
select select "197"
click at [729, 634] on select "Select Role ACCOUNT MANAGER Account Manager" at bounding box center [845, 640] width 231 height 25
click at [999, 650] on input "00:00" at bounding box center [1043, 642] width 140 height 25
click at [1050, 677] on select "00 01 02 03 04 05 06 07 08 09 10 11 12 13 14 15 16 17 18 19 20 21 22 23" at bounding box center [1057, 674] width 28 height 25
select select "16"
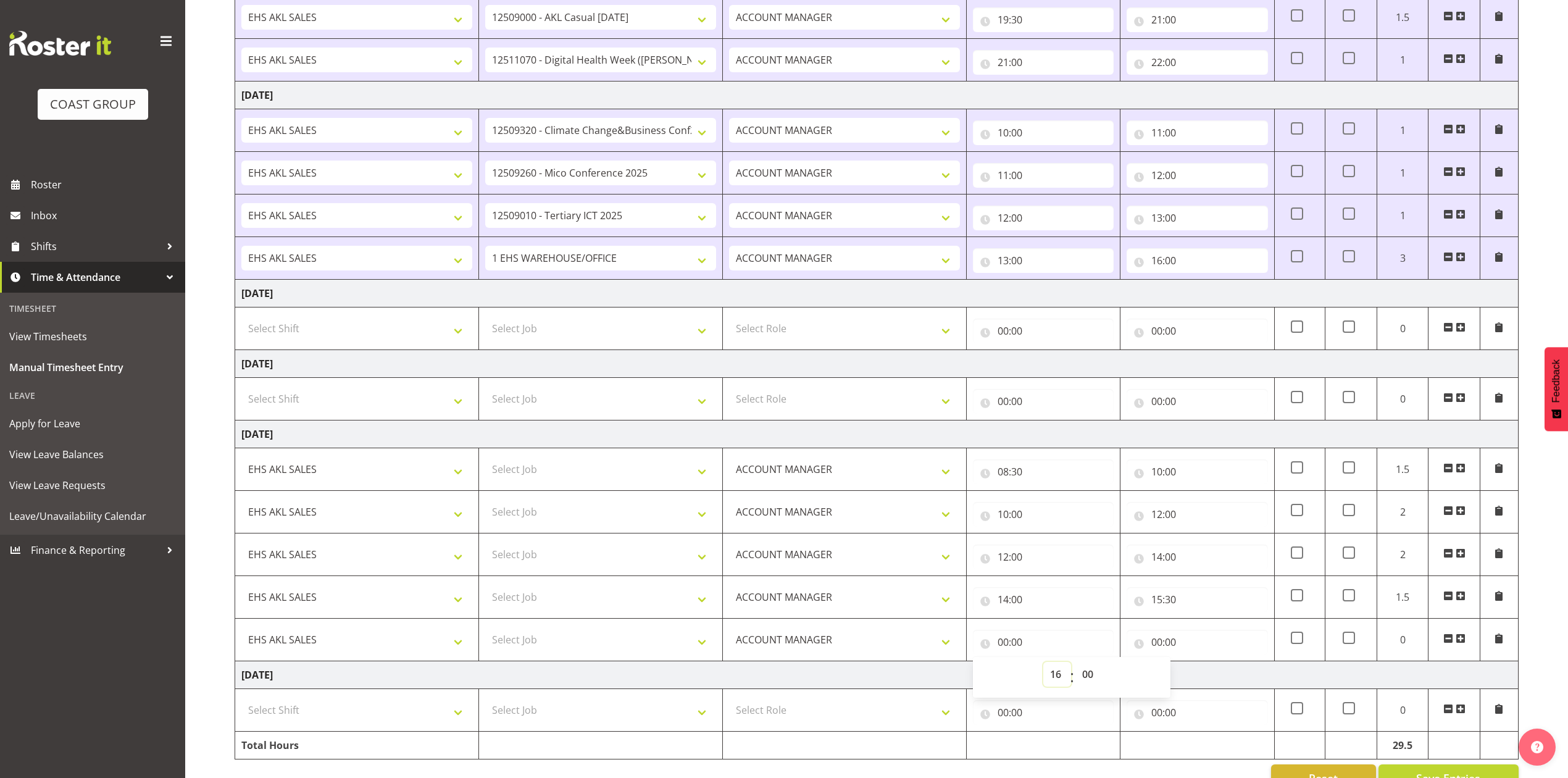
click at [1043, 669] on select "00 01 02 03 04 05 06 07 08 09 10 11 12 13 14 15 16 17 18 19 20 21 22 23" at bounding box center [1057, 674] width 28 height 25
type input "16:00"
click at [1159, 651] on input "00:00" at bounding box center [1197, 642] width 140 height 25
click at [1210, 682] on select "00 01 02 03 04 05 06 07 08 09 10 11 12 13 14 15 16 17 18 19 20 21 22 23" at bounding box center [1211, 674] width 28 height 25
select select "17"
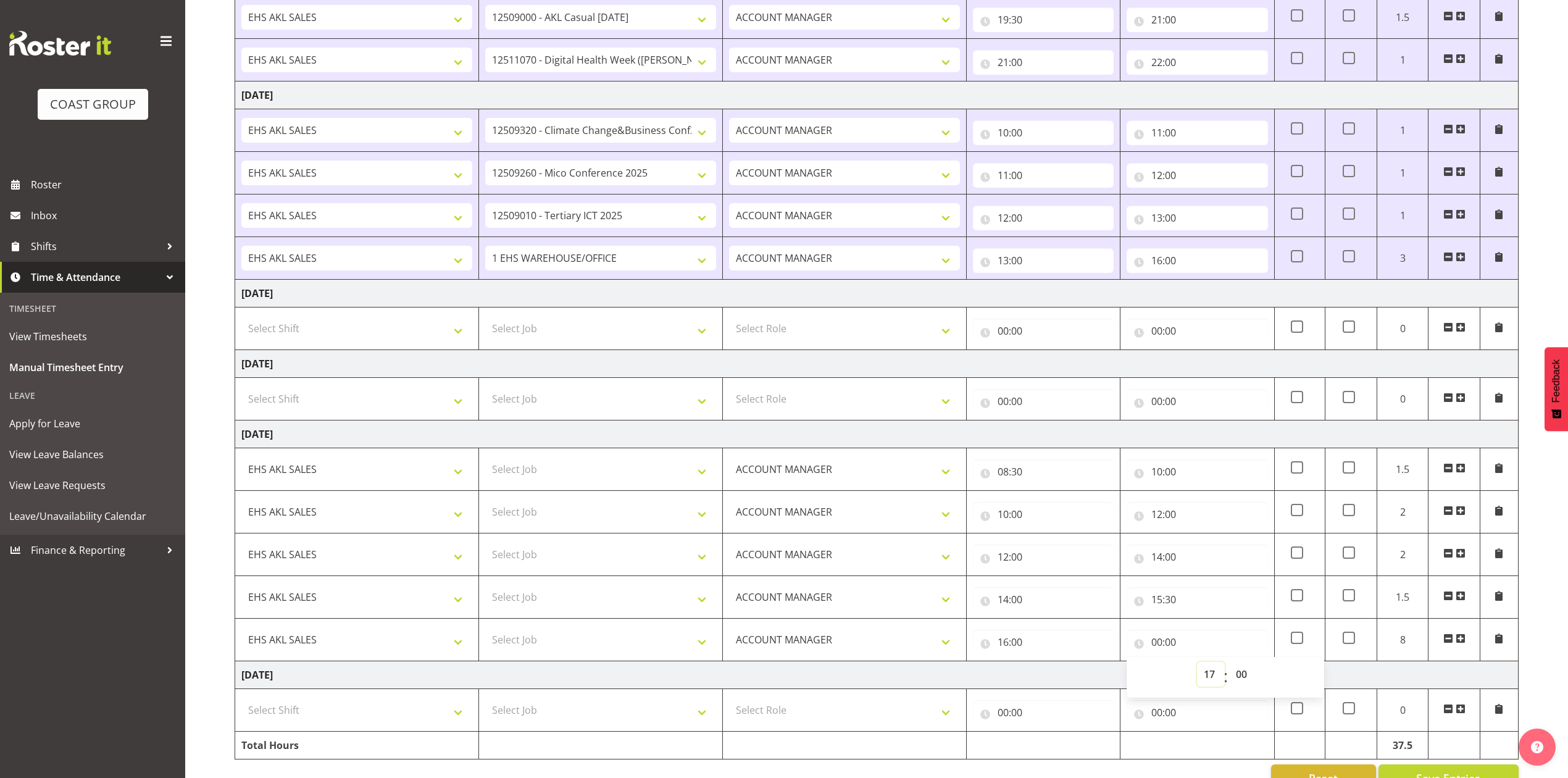
click at [1197, 669] on select "00 01 02 03 04 05 06 07 08 09 10 11 12 13 14 15 16 17 18 19 20 21 22 23" at bounding box center [1211, 674] width 28 height 25
type input "17:00"
click at [1087, 677] on td "[DATE]" at bounding box center [877, 675] width 1283 height 28
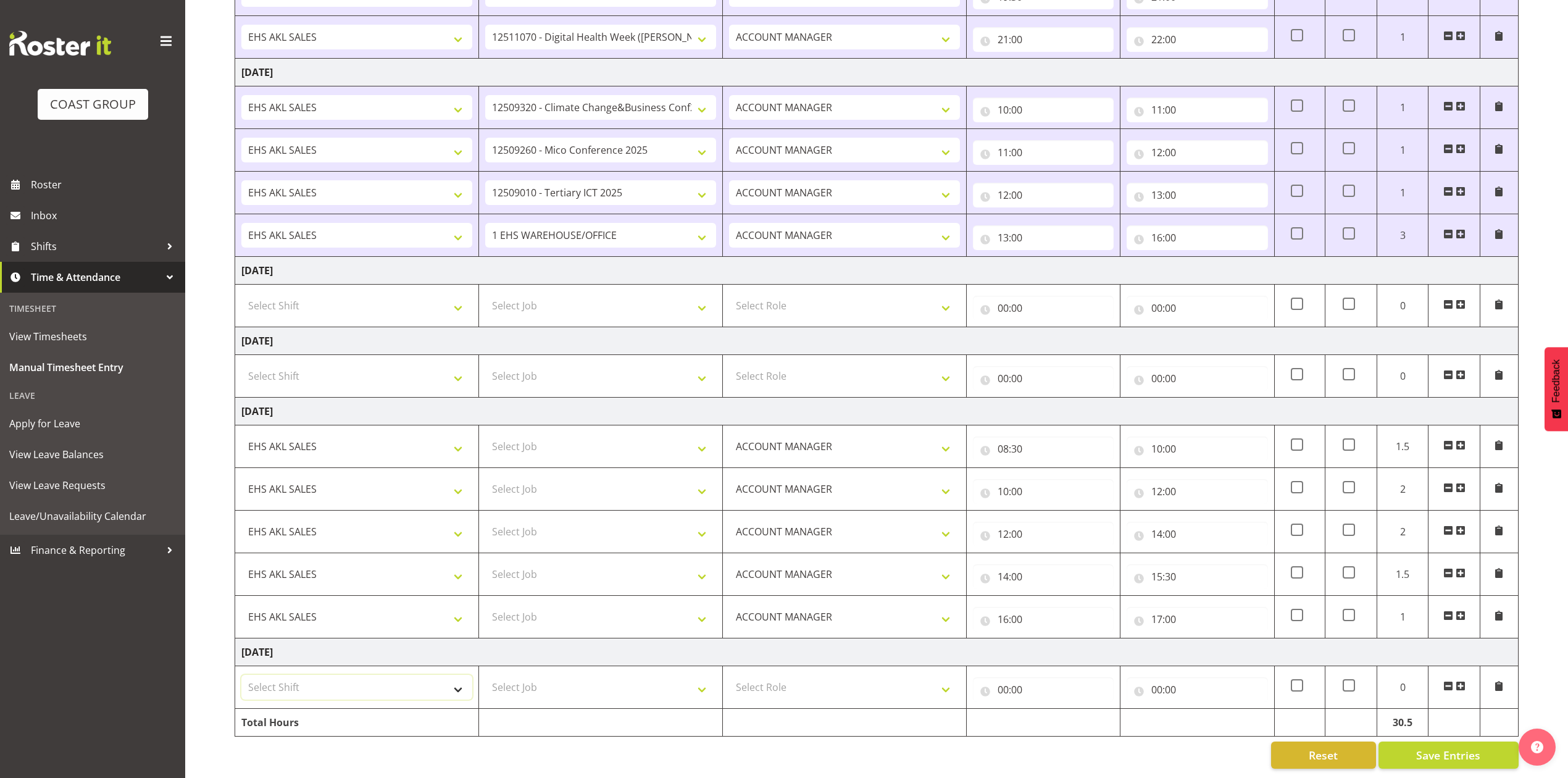
drag, startPoint x: 398, startPoint y: 677, endPoint x: 395, endPoint y: 685, distance: 8.5
click at [398, 677] on select "Select Shift EHS AKL SALES" at bounding box center [357, 687] width 231 height 25
select select "1327"
click at [242, 675] on select "Select Shift EHS AKL SALES" at bounding box center [357, 687] width 231 height 25
click at [767, 675] on select "Select Role ACCOUNT MANAGER Account Manager" at bounding box center [845, 687] width 231 height 25
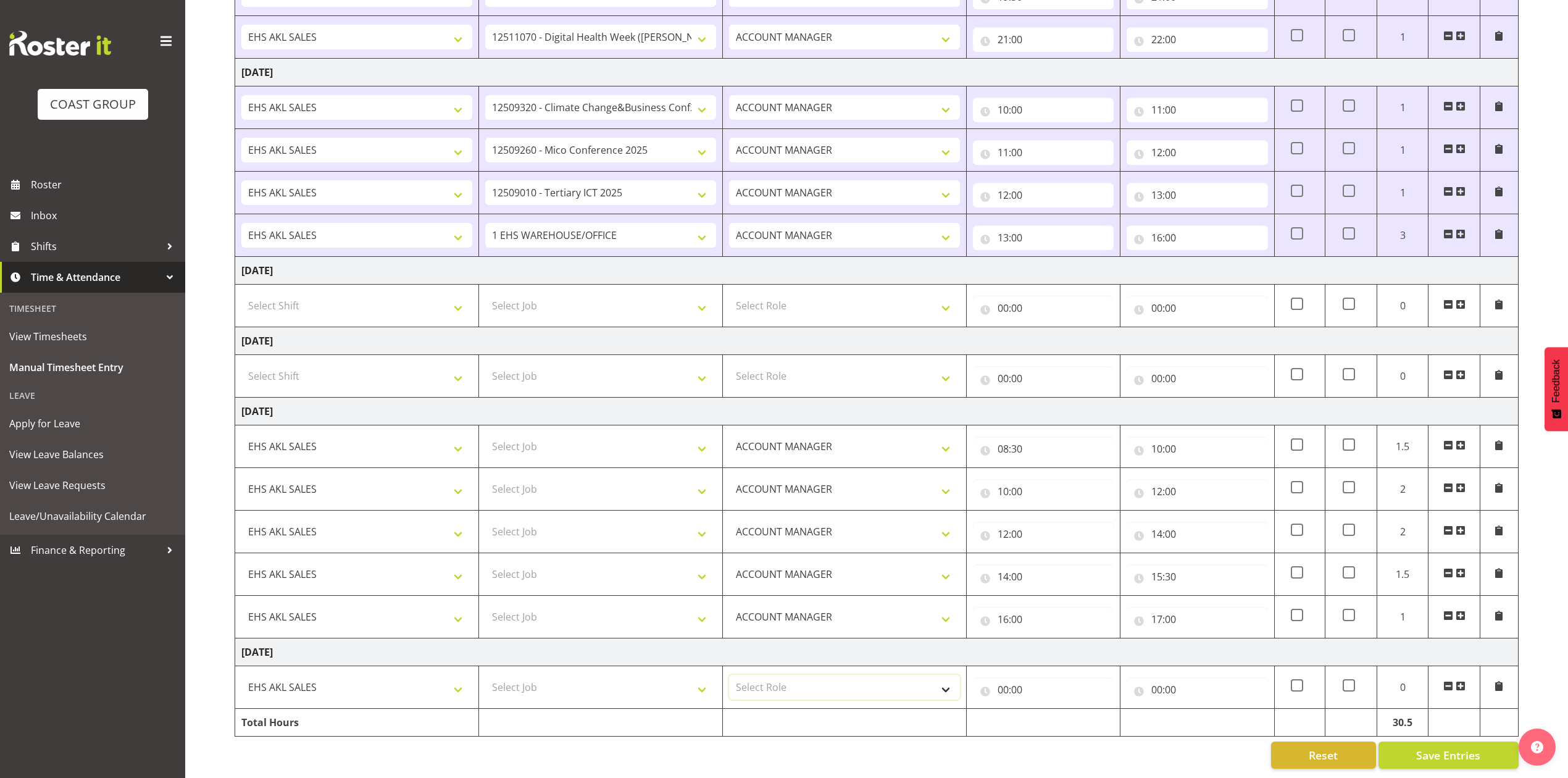
select select "197"
click at [729, 675] on select "Select Role ACCOUNT MANAGER Account Manager" at bounding box center [845, 687] width 231 height 25
click at [1003, 677] on input "00:00" at bounding box center [1043, 690] width 140 height 25
click at [1056, 712] on select "00 01 02 03 04 05 06 07 08 09 10 11 12 13 14 15 16 17 18 19 20 21 22 23" at bounding box center [1057, 722] width 28 height 25
select select "8"
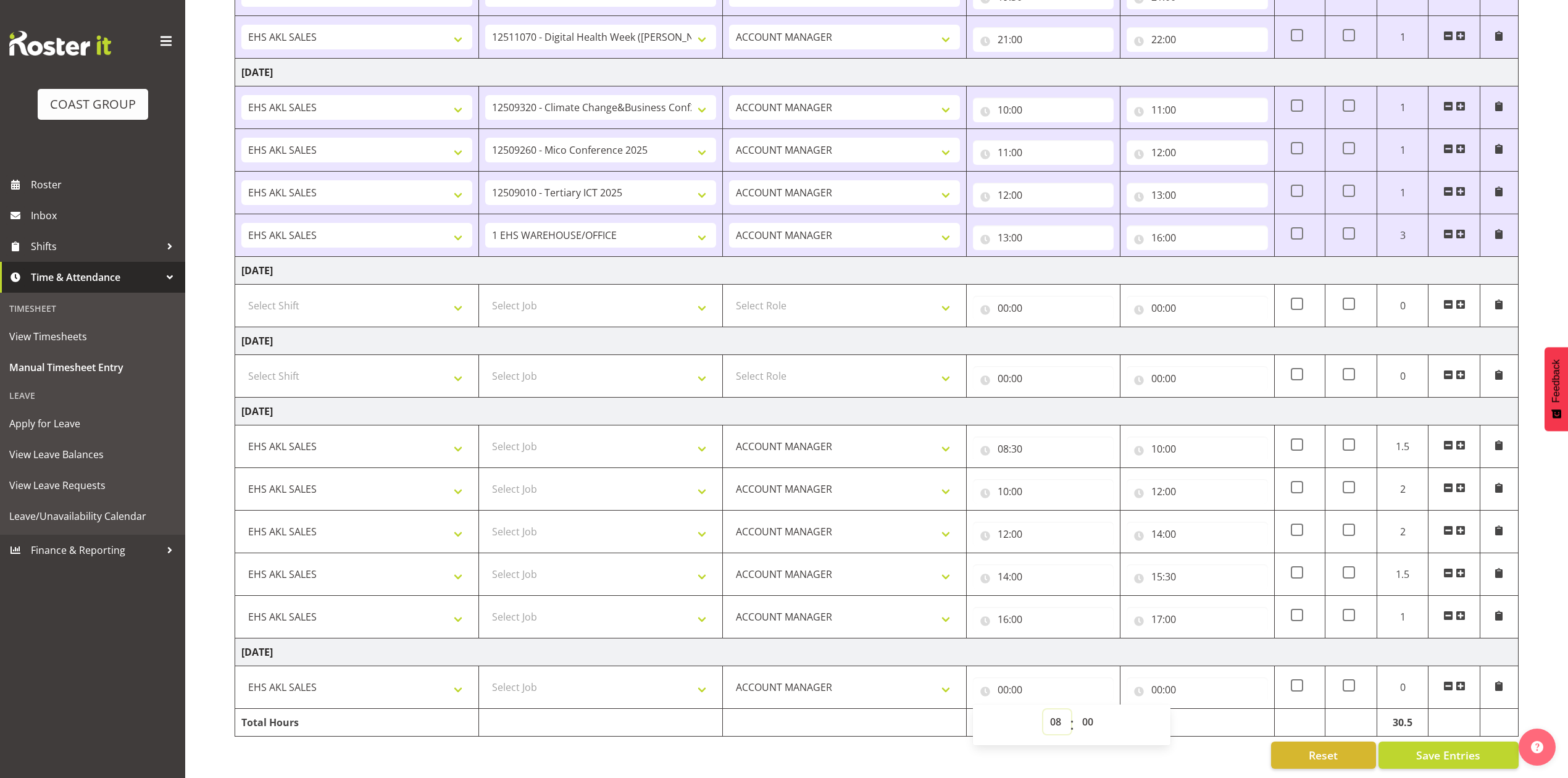
click at [1043, 710] on select "00 01 02 03 04 05 06 07 08 09 10 11 12 13 14 15 16 17 18 19 20 21 22 23" at bounding box center [1057, 722] width 28 height 25
type input "08:00"
click at [1090, 714] on select "00 01 02 03 04 05 06 07 08 09 10 11 12 13 14 15 16 17 18 19 20 21 22 23 24 25 2…" at bounding box center [1089, 722] width 28 height 25
select select "30"
click at [1075, 710] on select "00 01 02 03 04 05 06 07 08 09 10 11 12 13 14 15 16 17 18 19 20 21 22 23 24 25 2…" at bounding box center [1089, 722] width 28 height 25
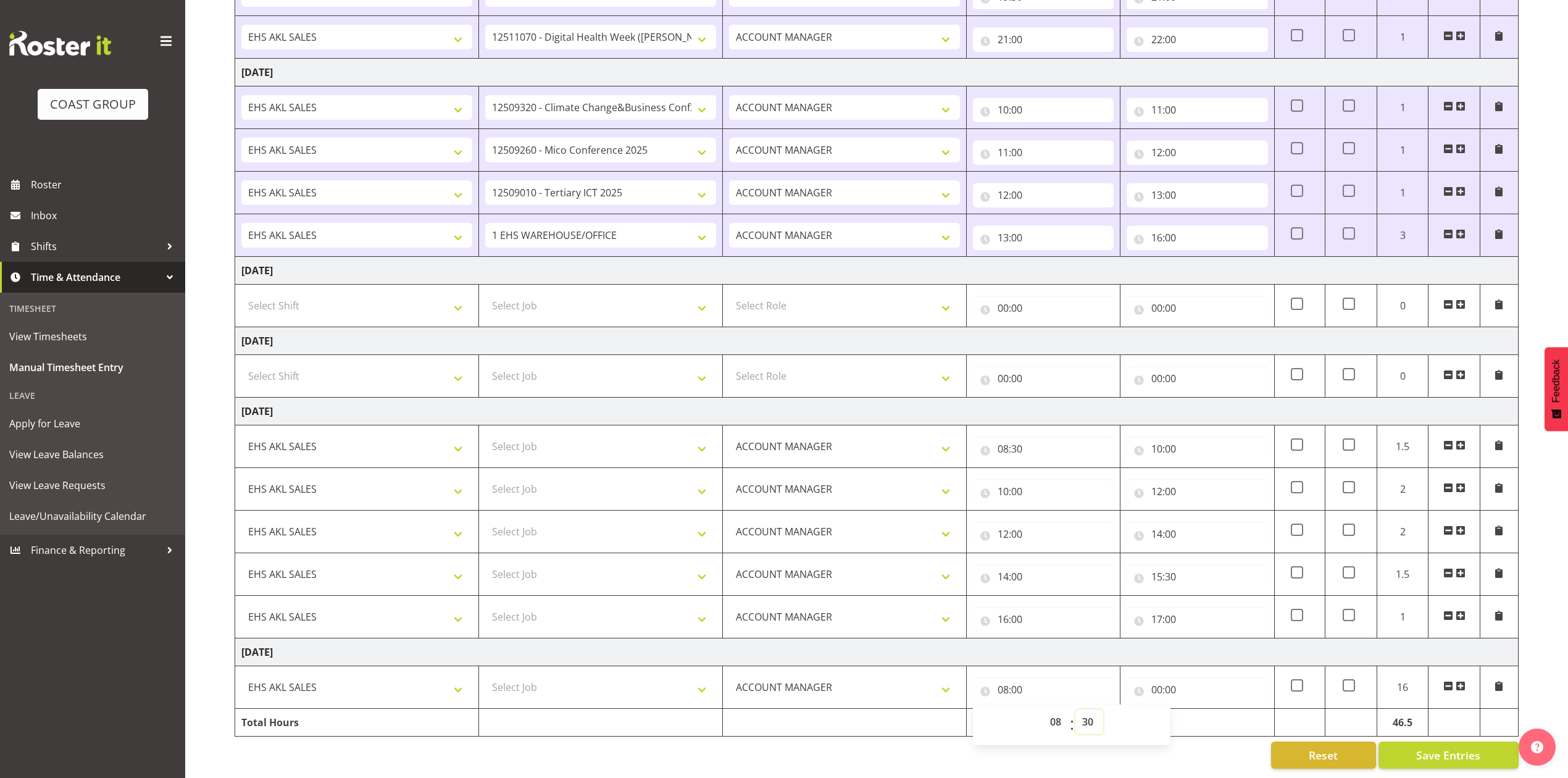
type input "08:30"
click at [1157, 677] on input "00:00" at bounding box center [1197, 690] width 140 height 25
click at [1206, 710] on select "00 01 02 03 04 05 06 07 08 09 10 11 12 13 14 15 16 17 18 19 20 21 22 23" at bounding box center [1211, 722] width 28 height 25
select select "11"
click at [1197, 710] on select "00 01 02 03 04 05 06 07 08 09 10 11 12 13 14 15 16 17 18 19 20 21 22 23" at bounding box center [1211, 722] width 28 height 25
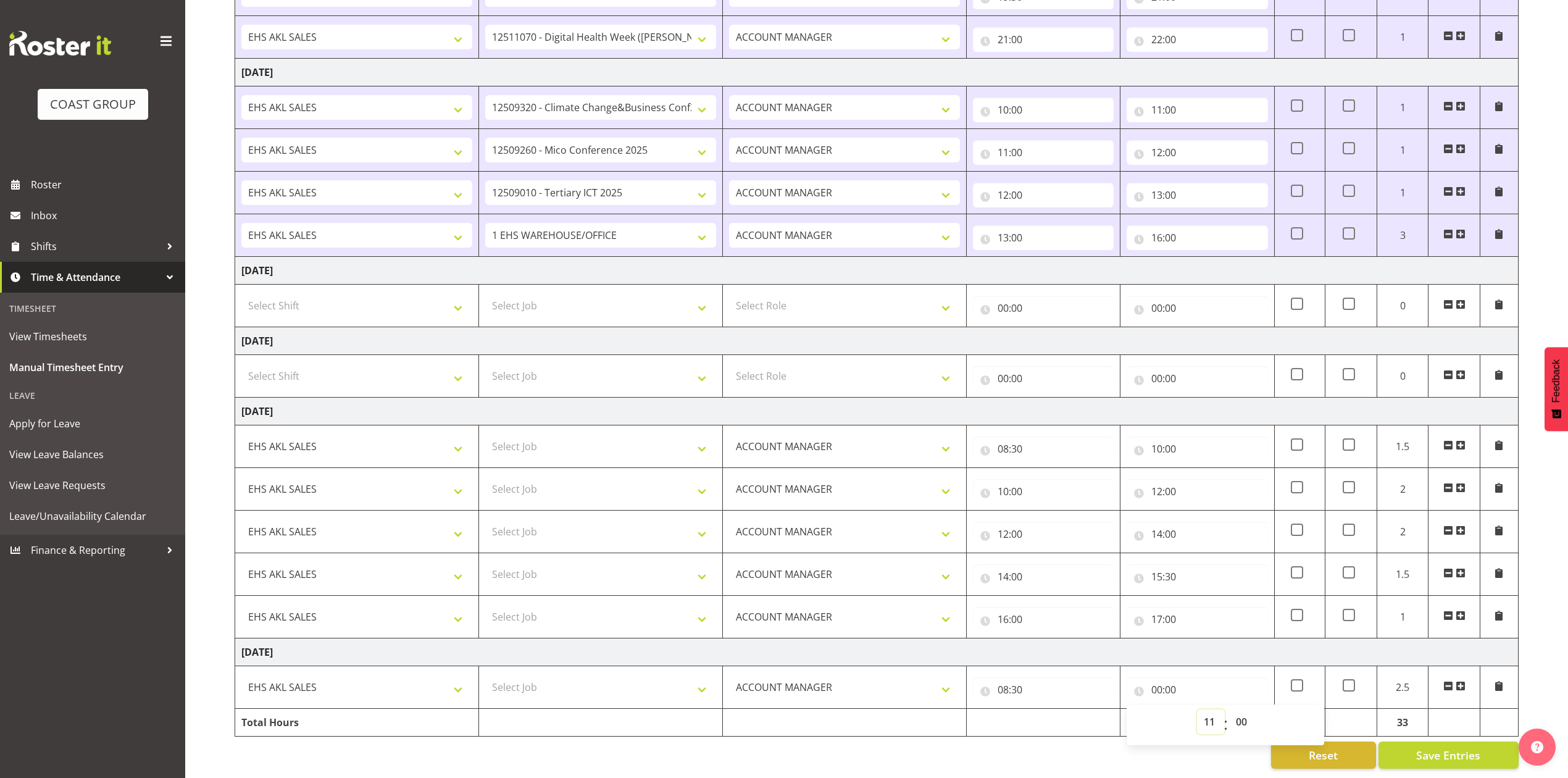
type input "11:00"
drag, startPoint x: 1461, startPoint y: 672, endPoint x: 449, endPoint y: 645, distance: 1012.4
click at [1460, 681] on span at bounding box center [1461, 686] width 10 height 10
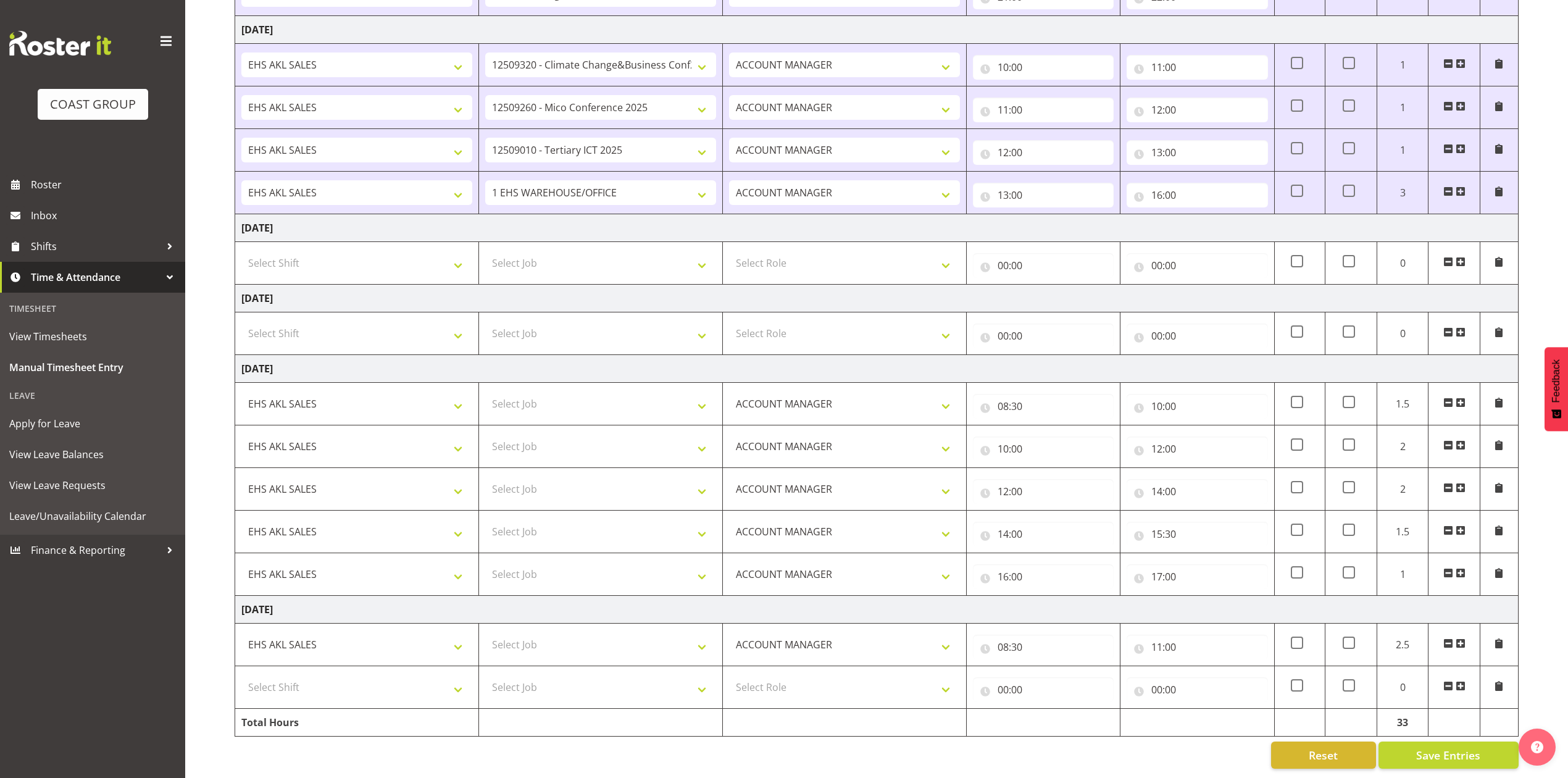
scroll to position [685, 0]
click at [352, 675] on select "Select Shift EHS AKL SALES" at bounding box center [357, 687] width 231 height 25
click at [381, 682] on select "Select Shift EHS AKL SALES" at bounding box center [357, 687] width 231 height 25
select select "1327"
click at [242, 675] on select "Select Shift EHS AKL SALES" at bounding box center [357, 687] width 231 height 25
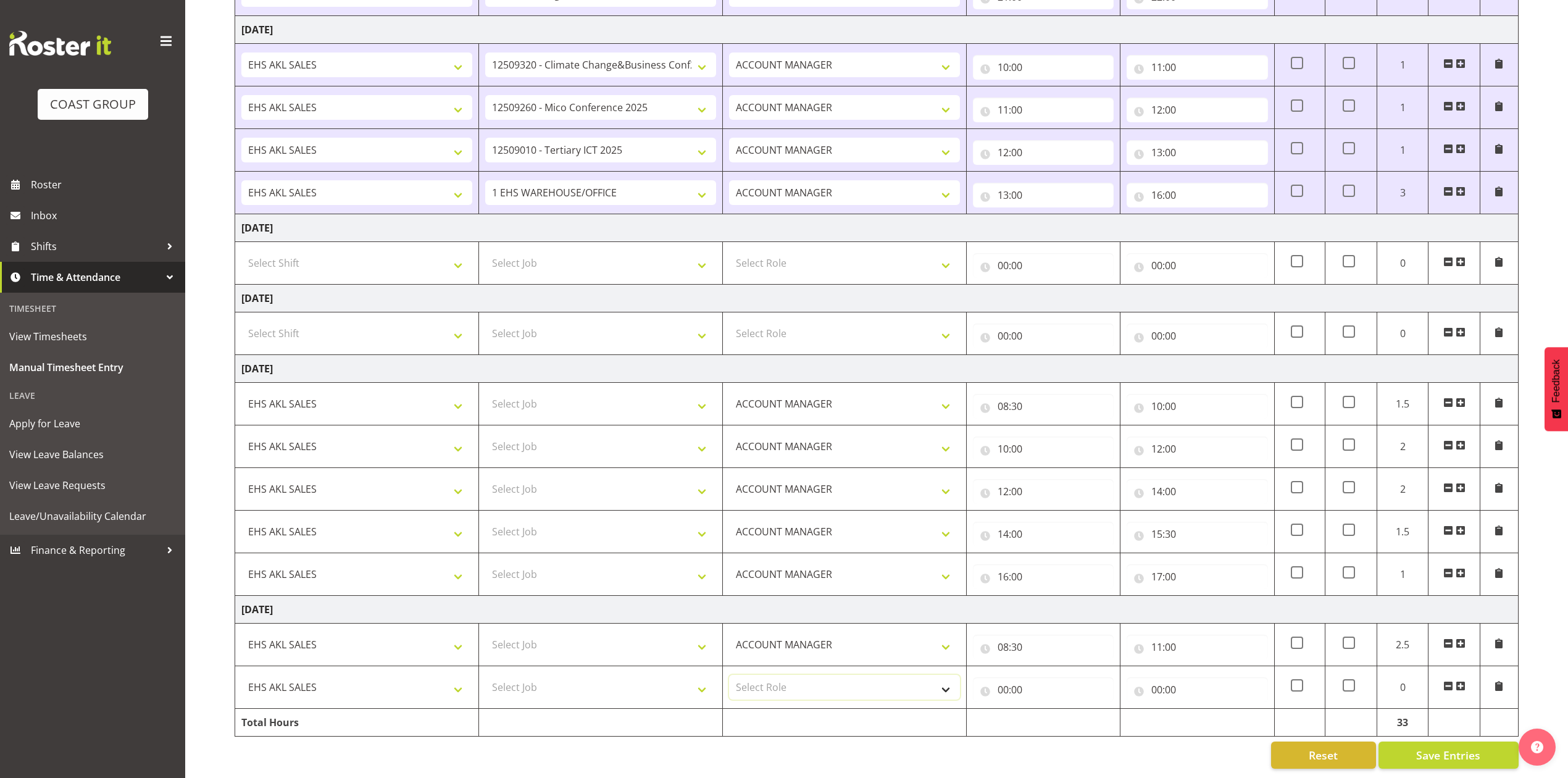
click at [758, 675] on select "Select Role ACCOUNT MANAGER Account Manager" at bounding box center [845, 687] width 231 height 25
select select "197"
click at [729, 675] on select "Select Role ACCOUNT MANAGER Account Manager" at bounding box center [845, 687] width 231 height 25
click at [1001, 678] on input "00:00" at bounding box center [1043, 690] width 140 height 25
click at [1050, 710] on select "00 01 02 03 04 05 06 07 08 09 10 11 12 13 14 15 16 17 18 19 20 21 22 23" at bounding box center [1057, 722] width 28 height 25
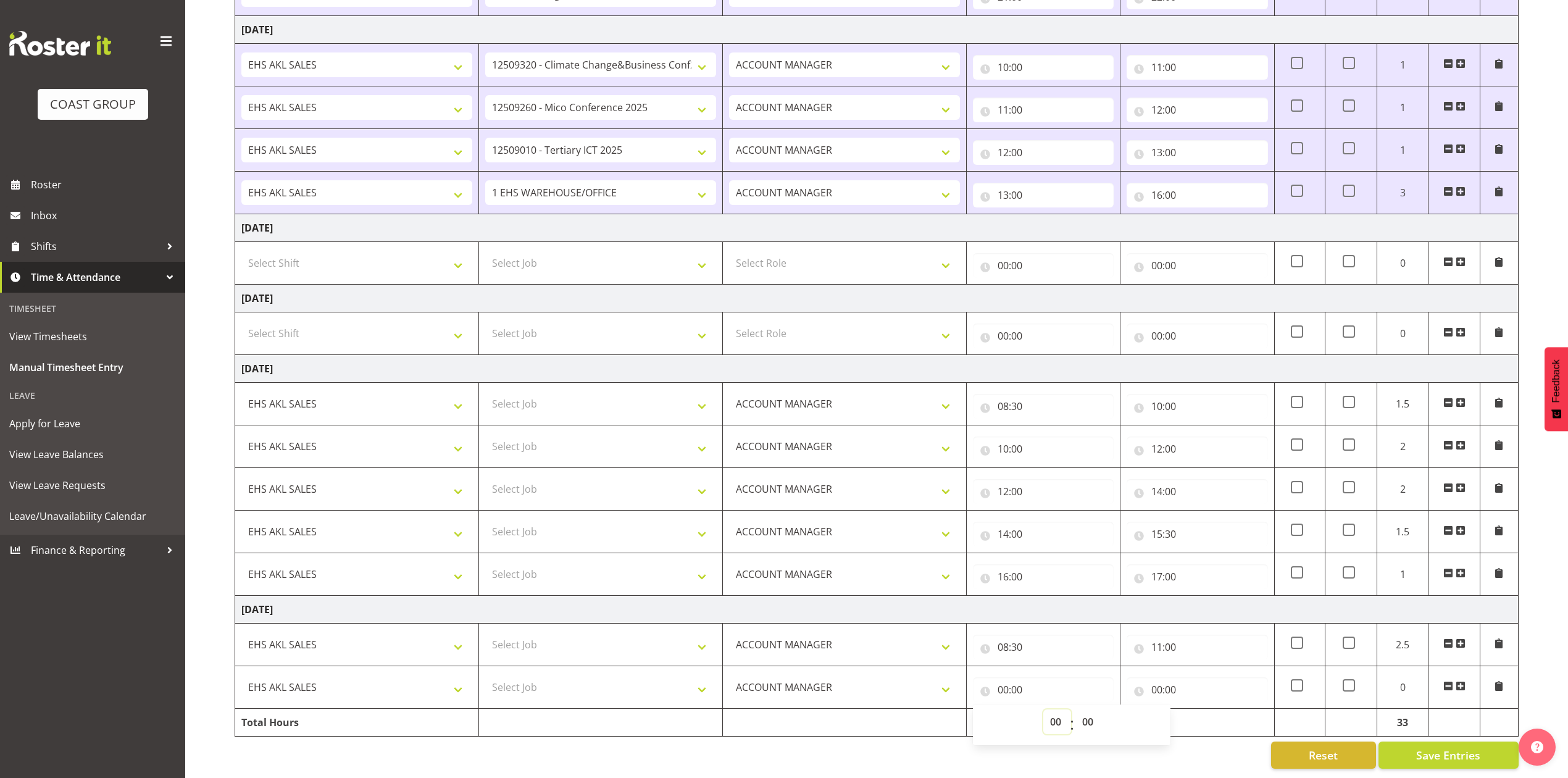
select select "11"
click at [1043, 710] on select "00 01 02 03 04 05 06 07 08 09 10 11 12 13 14 15 16 17 18 19 20 21 22 23" at bounding box center [1057, 722] width 28 height 25
type input "11:00"
click at [1156, 677] on input "00:00" at bounding box center [1197, 690] width 140 height 25
click at [1220, 710] on select "00 01 02 03 04 05 06 07 08 09 10 11 12 13 14 15 16 17 18 19 20 21 22 23" at bounding box center [1211, 722] width 28 height 25
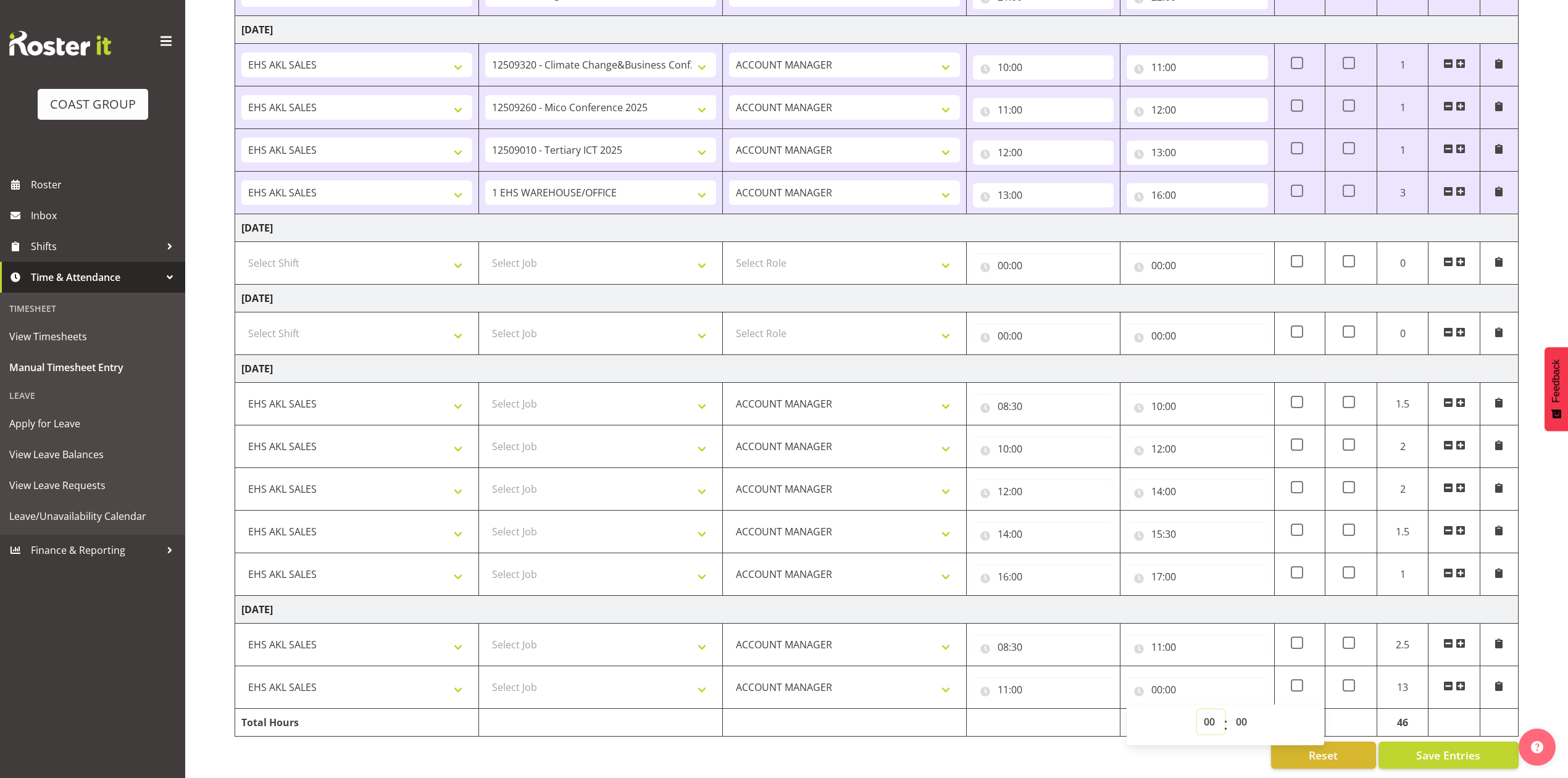
select select "13"
click at [1197, 710] on select "00 01 02 03 04 05 06 07 08 09 10 11 12 13 14 15 16 17 18 19 20 21 22 23" at bounding box center [1211, 722] width 28 height 25
type input "13:00"
click at [1458, 681] on span at bounding box center [1461, 686] width 10 height 10
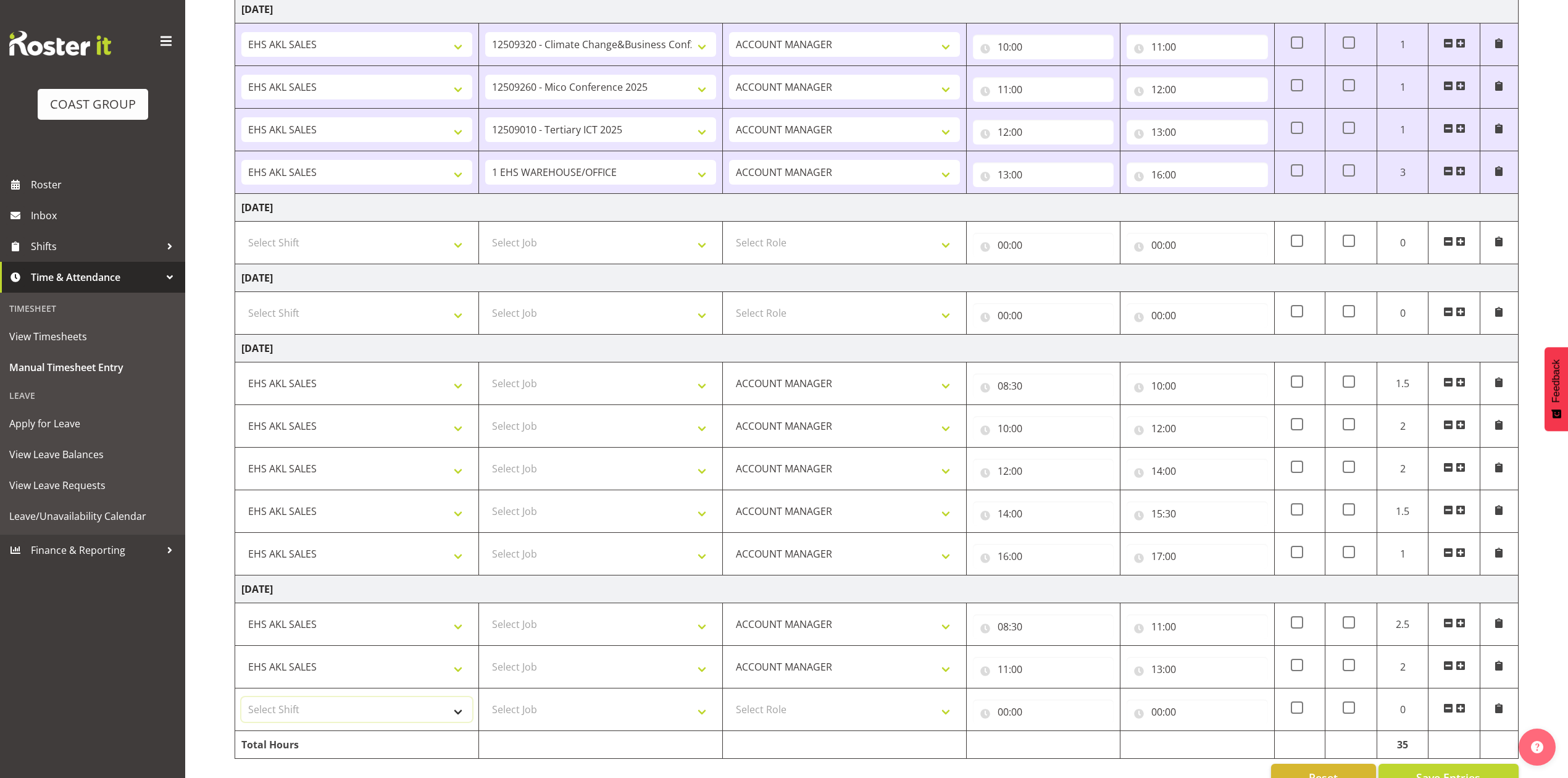
click at [339, 721] on select "Select Shift EHS AKL SALES" at bounding box center [357, 710] width 231 height 25
select select "1327"
click at [242, 705] on select "Select Shift EHS AKL SALES" at bounding box center [357, 710] width 231 height 25
click at [776, 715] on select "Select Role ACCOUNT MANAGER Account Manager" at bounding box center [845, 710] width 231 height 25
select select "197"
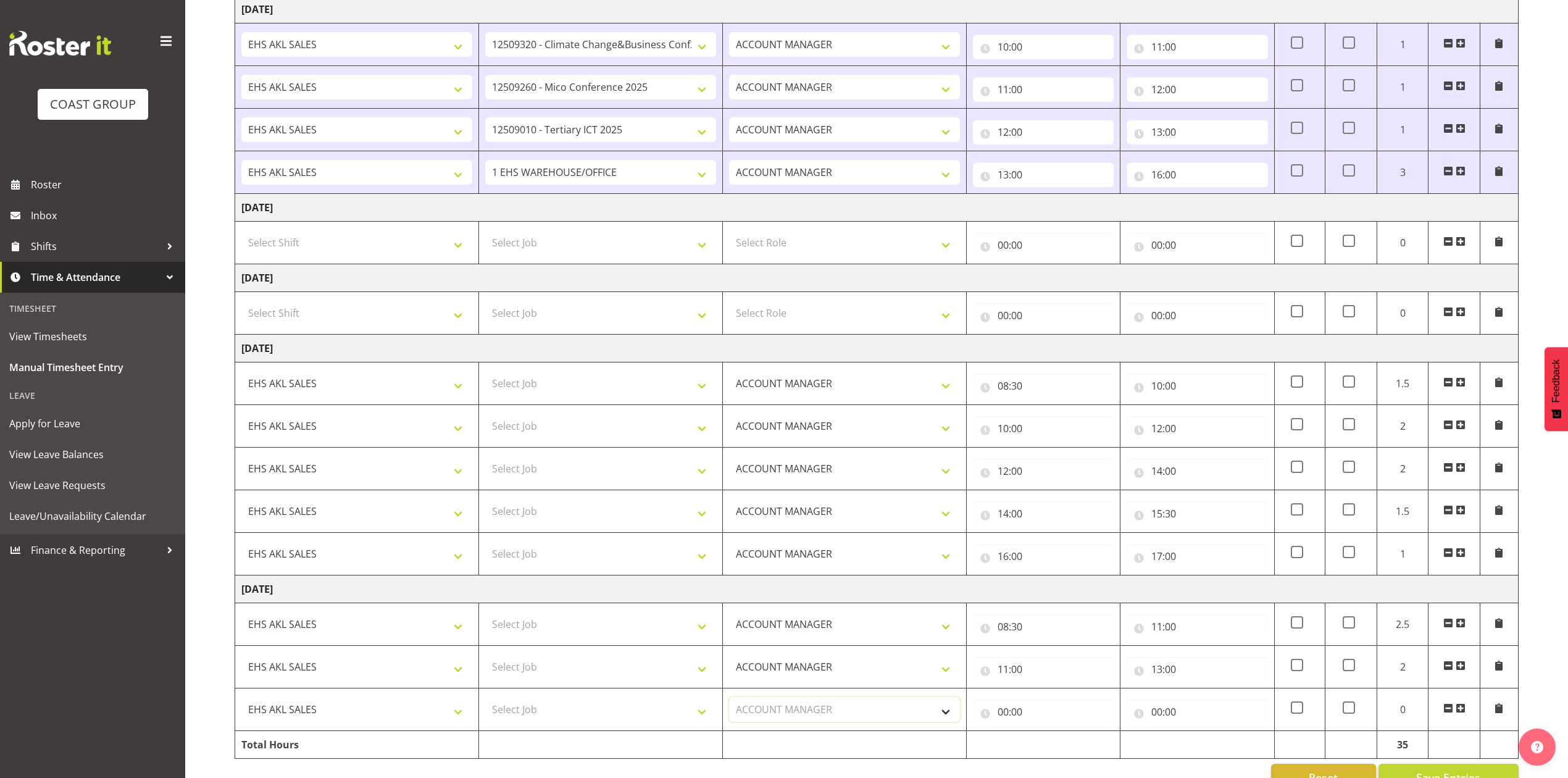
click at [729, 705] on select "Select Role ACCOUNT MANAGER Account Manager" at bounding box center [845, 710] width 231 height 25
click at [997, 722] on input "00:00" at bounding box center [1043, 712] width 140 height 25
drag, startPoint x: 1047, startPoint y: 747, endPoint x: 1055, endPoint y: 741, distance: 10.0
click at [1047, 747] on select "00 01 02 03 04 05 06 07 08 09 10 11 12 13 14 15 16 17 18 19 20 21 22 23" at bounding box center [1057, 744] width 28 height 25
select select "13"
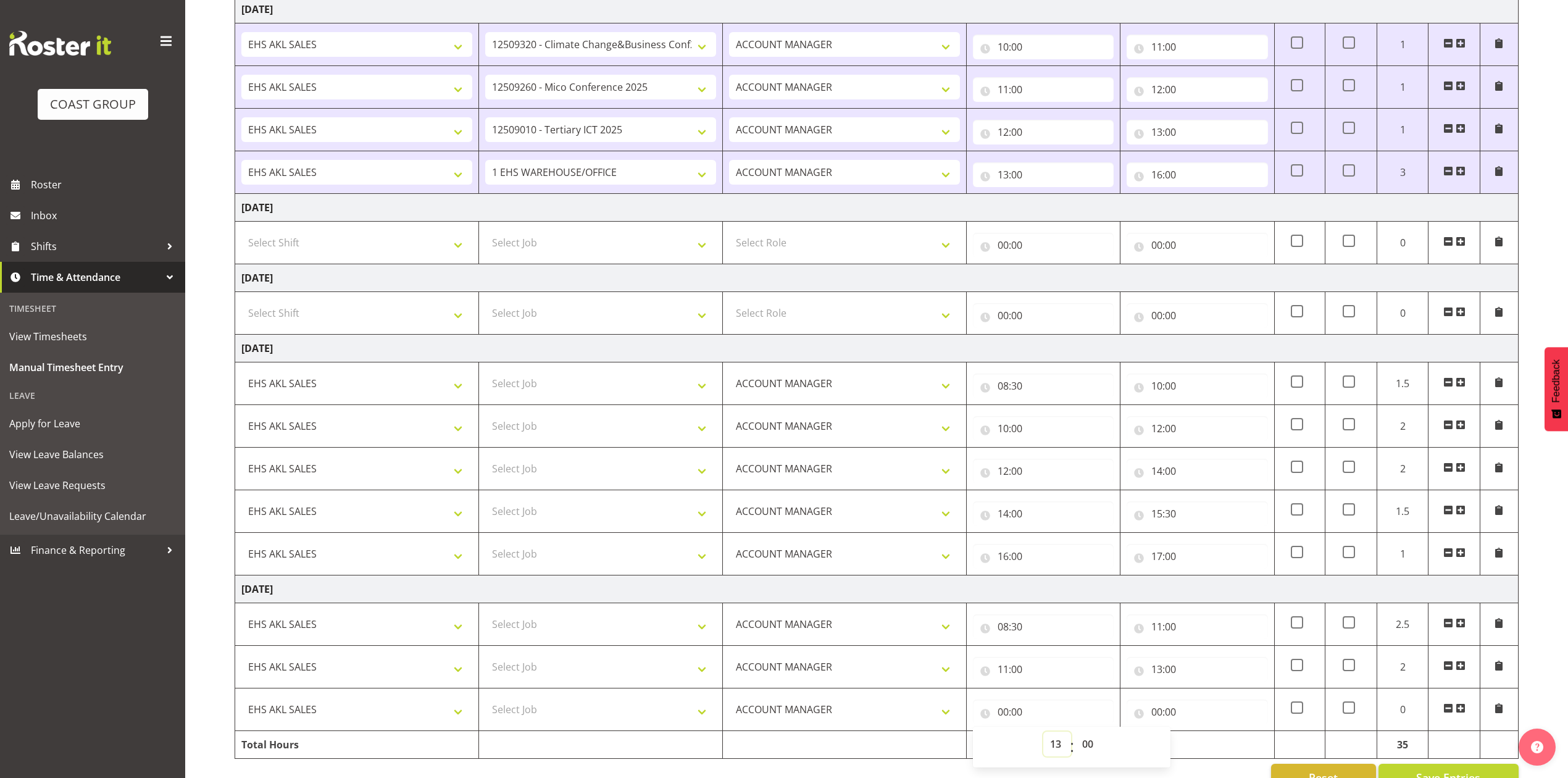
click at [1043, 739] on select "00 01 02 03 04 05 06 07 08 09 10 11 12 13 14 15 16 17 18 19 20 21 22 23" at bounding box center [1057, 744] width 28 height 25
type input "13:00"
drag, startPoint x: 1168, startPoint y: 722, endPoint x: 1162, endPoint y: 720, distance: 6.3
click at [1162, 720] on input "00:00" at bounding box center [1197, 712] width 140 height 25
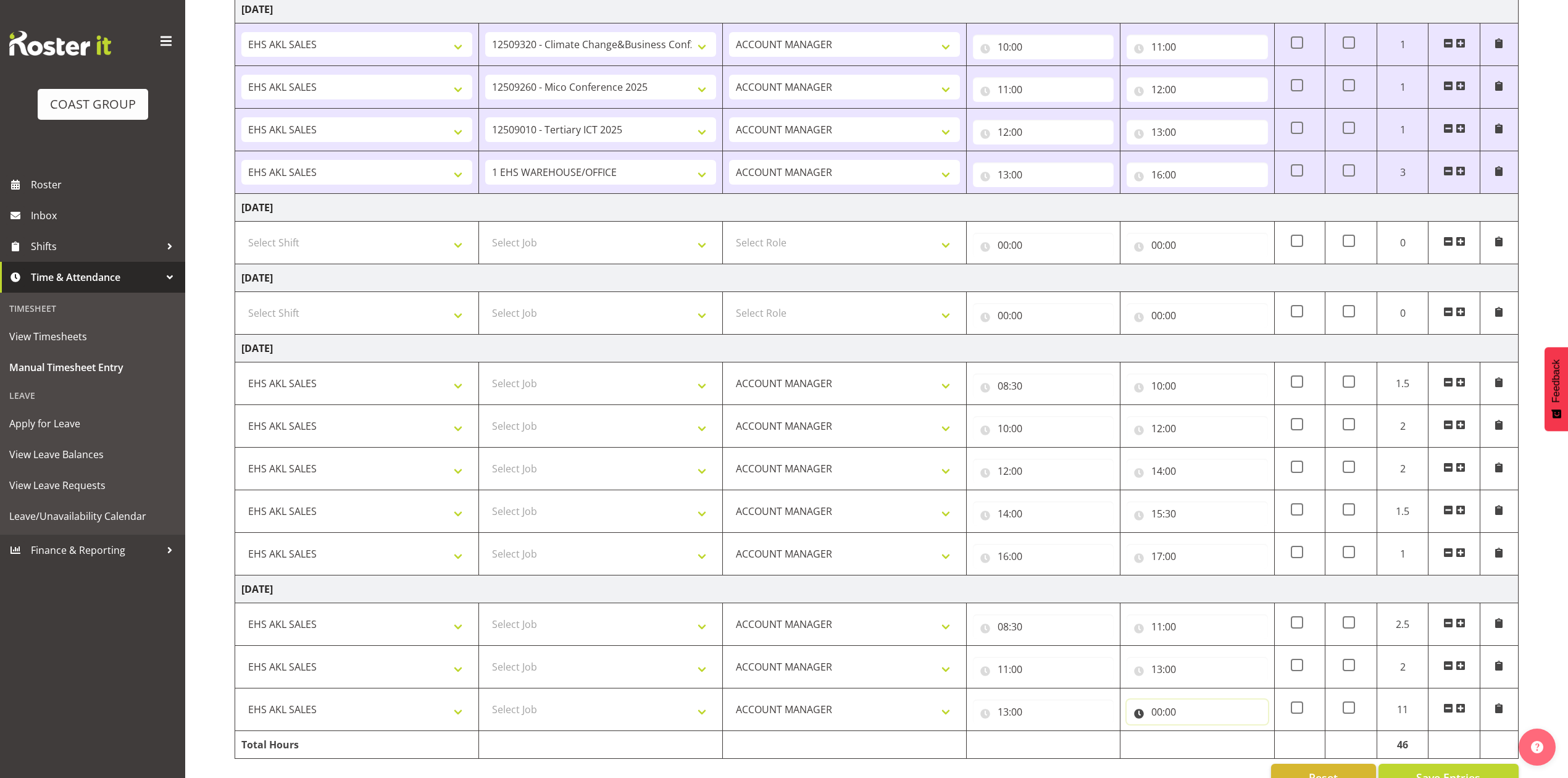
click at [1162, 725] on input "00:00" at bounding box center [1197, 712] width 140 height 25
drag, startPoint x: 1206, startPoint y: 754, endPoint x: 1205, endPoint y: 742, distance: 12.0
click at [1206, 754] on select "00 01 02 03 04 05 06 07 08 09 10 11 12 13 14 15 16 17 18 19 20 21 22 23" at bounding box center [1211, 744] width 28 height 25
select select "15"
click at [1197, 739] on select "00 01 02 03 04 05 06 07 08 09 10 11 12 13 14 15 16 17 18 19 20 21 22 23" at bounding box center [1211, 744] width 28 height 25
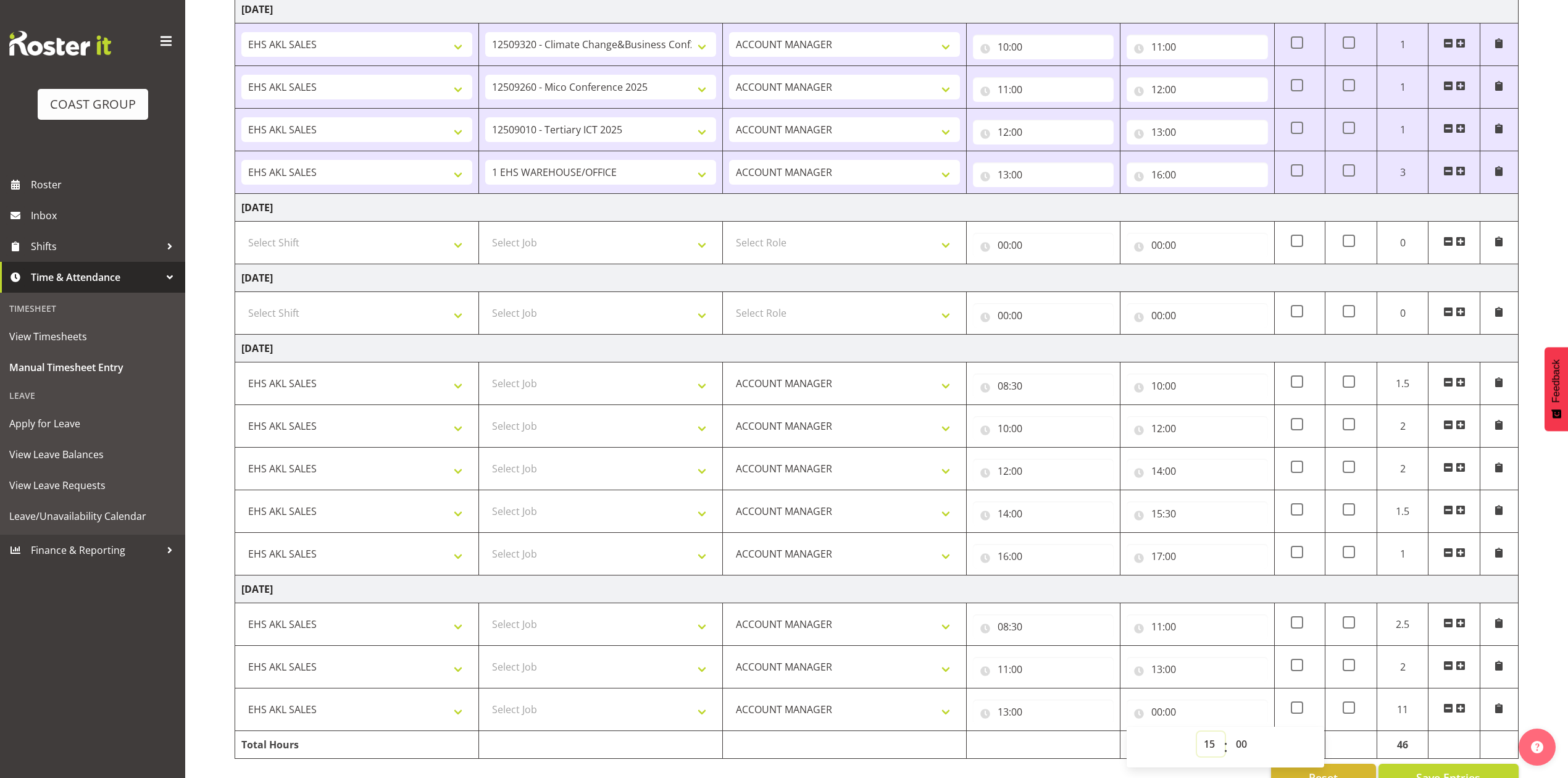
type input "15:00"
drag, startPoint x: 1244, startPoint y: 749, endPoint x: 1244, endPoint y: 739, distance: 10.0
click at [1244, 749] on select "00 01 02 03 04 05 06 07 08 09 10 11 12 13 14 15 16 17 18 19 20 21 22 23 24 25 2…" at bounding box center [1243, 744] width 28 height 25
select select "30"
click at [1229, 739] on select "00 01 02 03 04 05 06 07 08 09 10 11 12 13 14 15 16 17 18 19 20 21 22 23 24 25 2…" at bounding box center [1243, 744] width 28 height 25
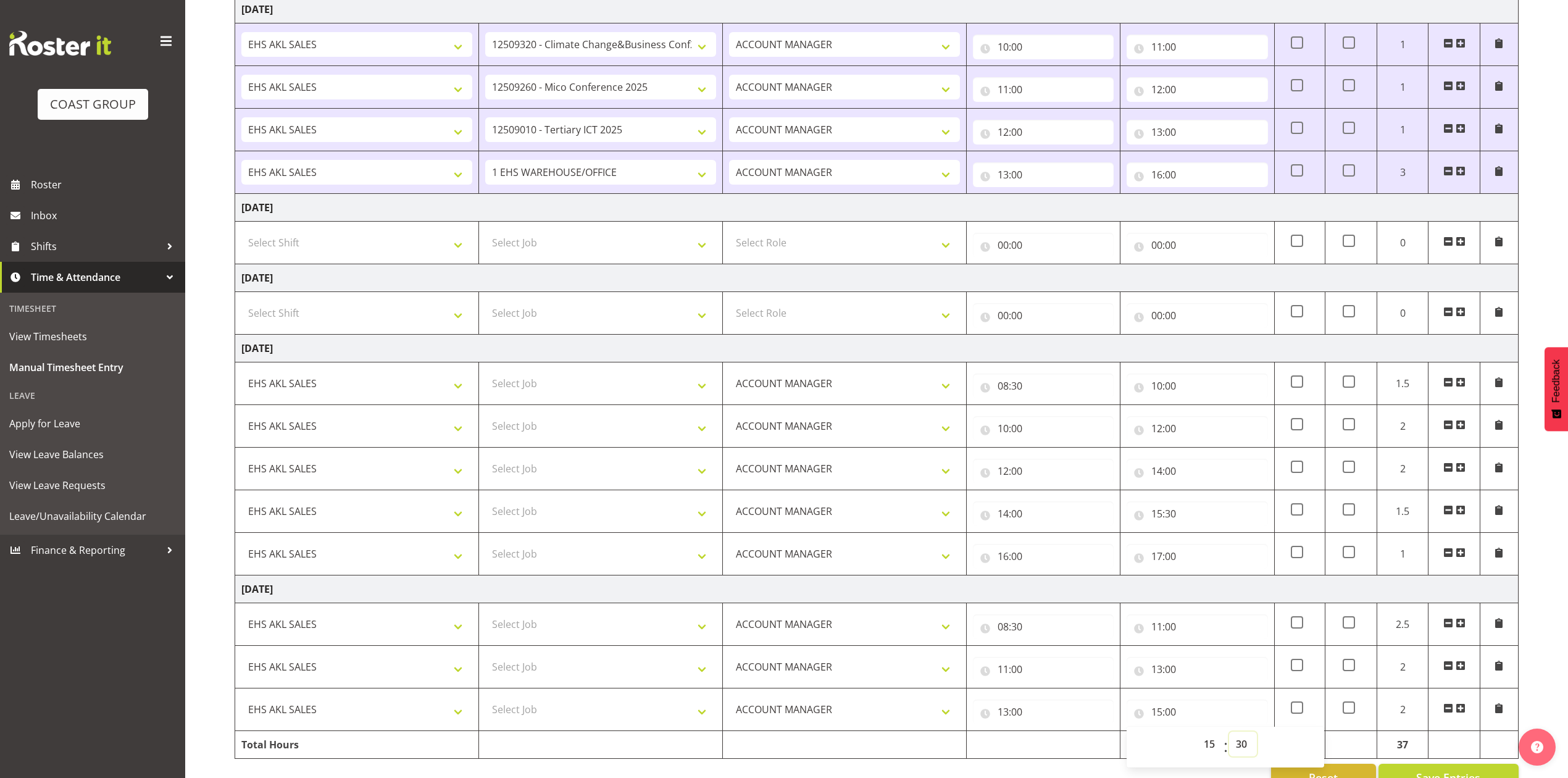
type input "15:30"
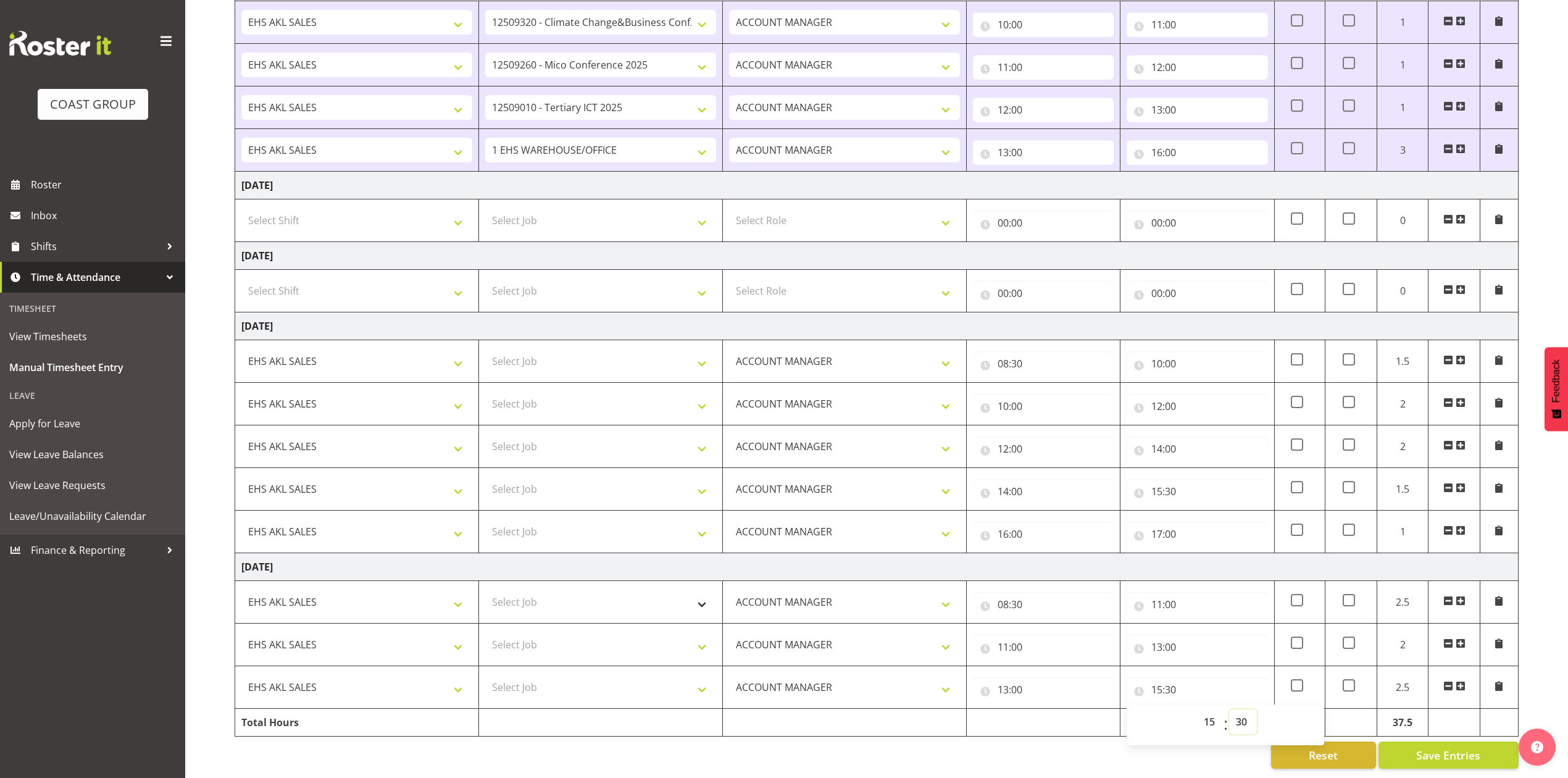
scroll to position [727, 0]
click at [700, 722] on td at bounding box center [601, 722] width 244 height 28
click at [626, 633] on select "Select Job 1 Carlton Events 1 [PERSON_NAME][GEOGRAPHIC_DATA] 1 [PERSON_NAME][GE…" at bounding box center [601, 645] width 231 height 25
select select "9050"
click at [486, 633] on select "Select Job 1 Carlton Events 1 [PERSON_NAME][GEOGRAPHIC_DATA] 1 [PERSON_NAME][GE…" at bounding box center [601, 645] width 231 height 25
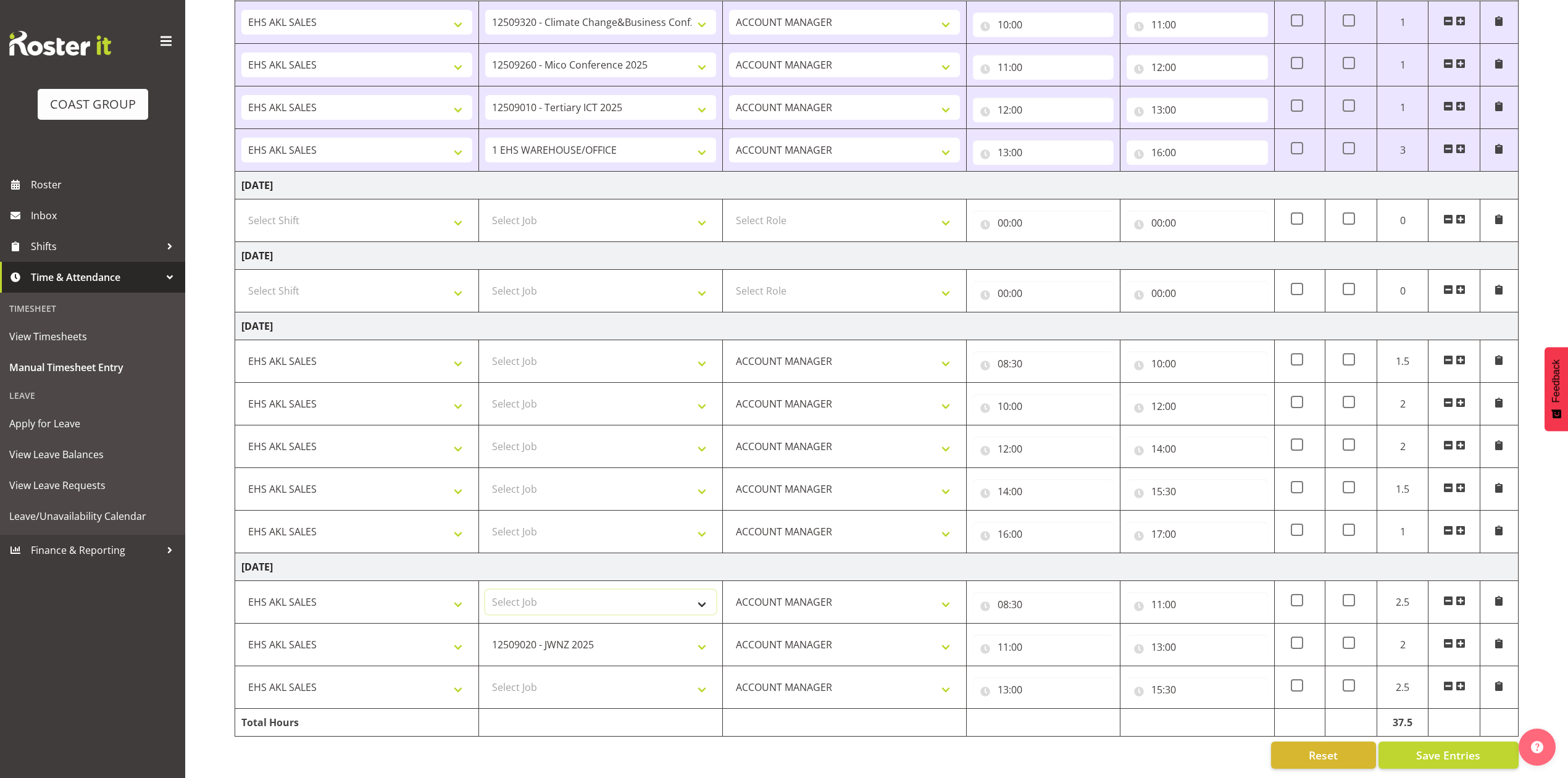
click at [632, 593] on select "Select Job 1 Carlton Events 1 [PERSON_NAME][GEOGRAPHIC_DATA] 1 [PERSON_NAME][GE…" at bounding box center [601, 602] width 231 height 25
select select "69"
click at [486, 590] on select "Select Job 1 Carlton Events 1 [PERSON_NAME][GEOGRAPHIC_DATA] 1 [PERSON_NAME][GE…" at bounding box center [601, 602] width 231 height 25
click at [577, 680] on select "Select Job 1 Carlton Events 1 [PERSON_NAME][GEOGRAPHIC_DATA] 1 [PERSON_NAME][GE…" at bounding box center [601, 687] width 231 height 25
select select "8960"
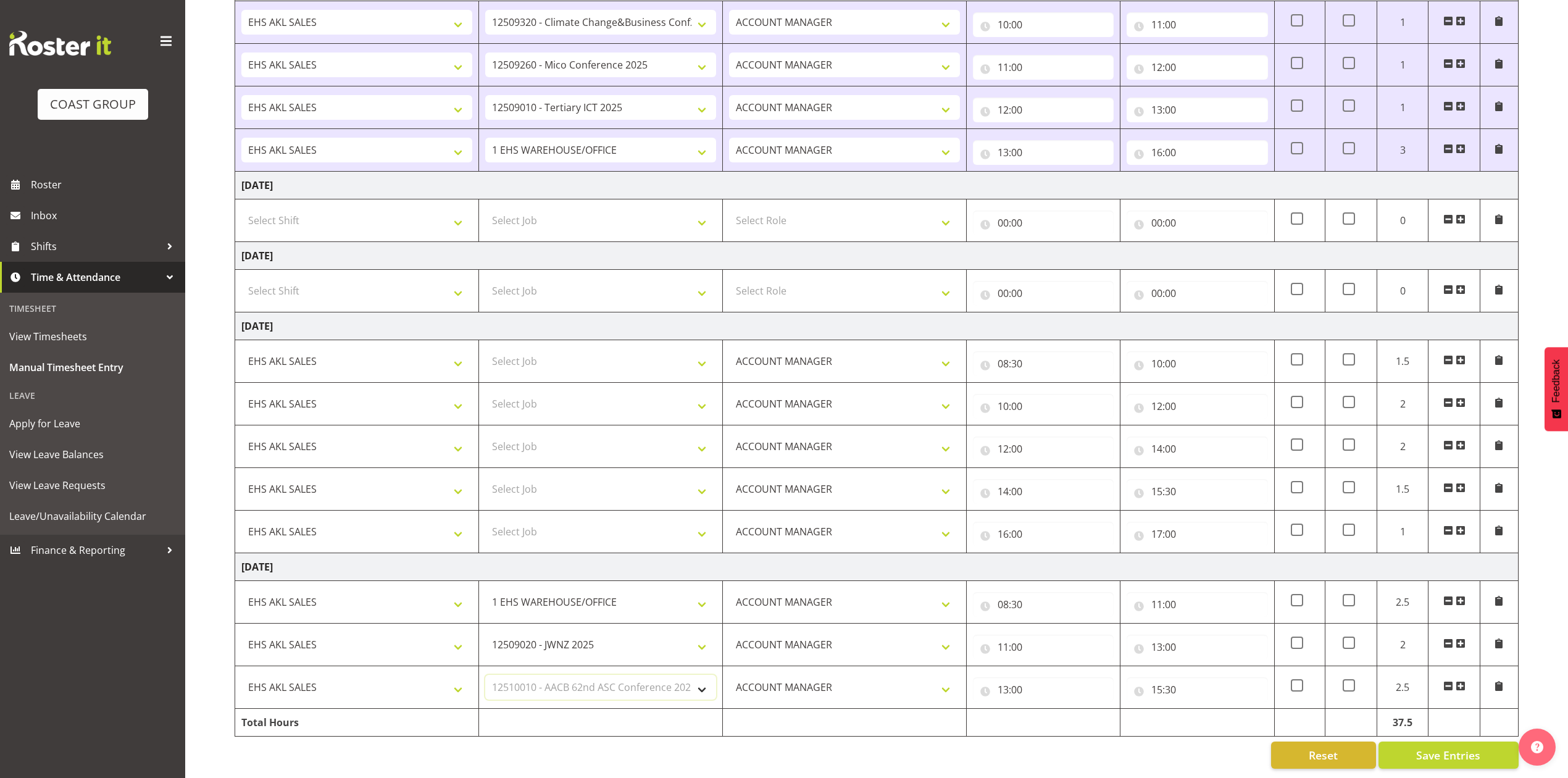
click at [486, 675] on select "Select Job 1 Carlton Events 1 [PERSON_NAME][GEOGRAPHIC_DATA] 1 [PERSON_NAME][GE…" at bounding box center [601, 687] width 231 height 25
click at [565, 349] on select "Select Job 1 Carlton Events 1 [PERSON_NAME][GEOGRAPHIC_DATA] 1 [PERSON_NAME][GE…" at bounding box center [601, 361] width 231 height 25
select select "69"
click at [486, 349] on select "Select Job 1 Carlton Events 1 [PERSON_NAME][GEOGRAPHIC_DATA] 1 [PERSON_NAME][GE…" at bounding box center [601, 361] width 231 height 25
click at [574, 523] on select "Select Job 1 Carlton Events 1 [PERSON_NAME][GEOGRAPHIC_DATA] 1 [PERSON_NAME][GE…" at bounding box center [601, 531] width 231 height 25
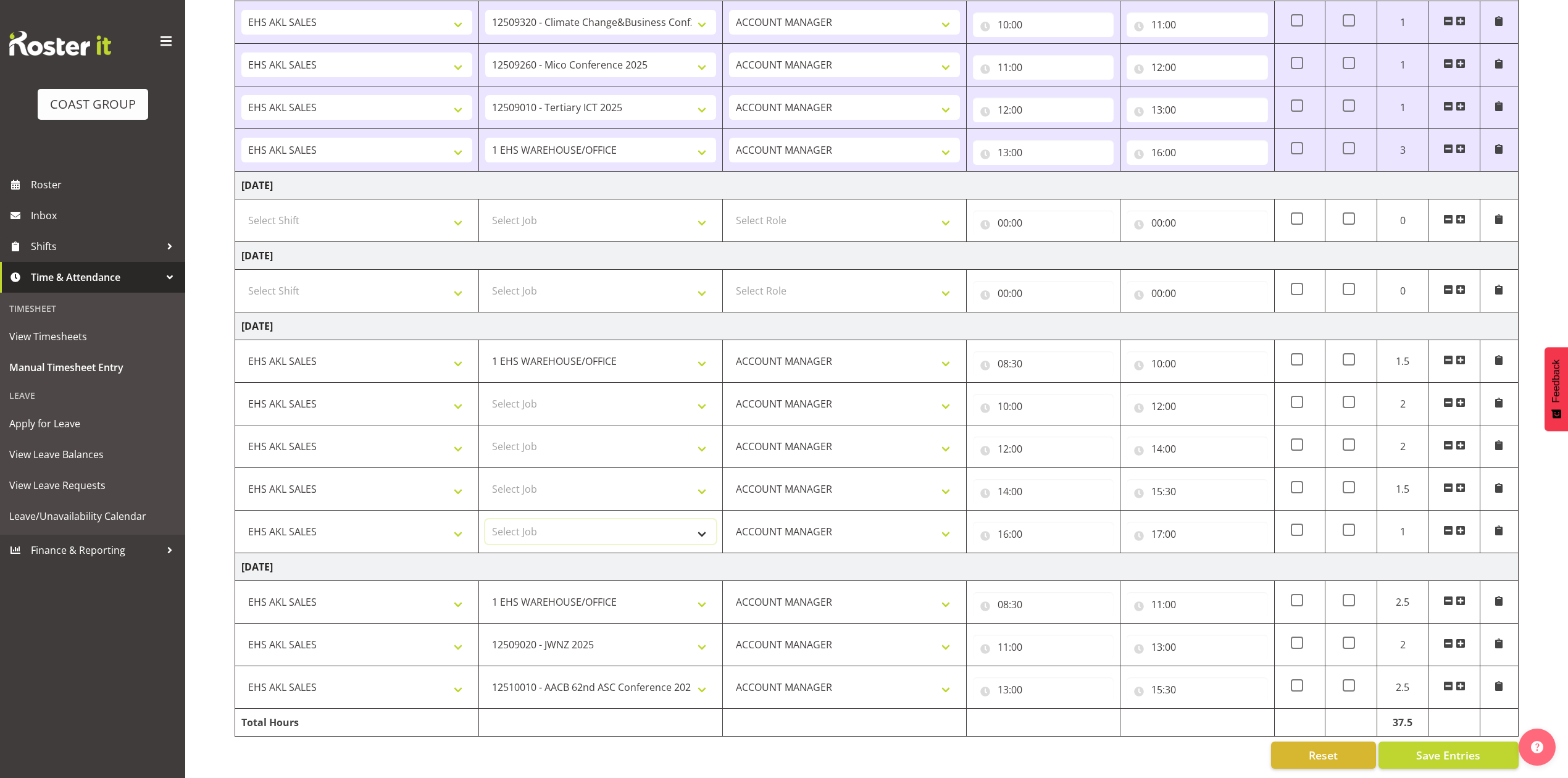
select select "10396"
click at [486, 519] on select "Select Job 1 Carlton Events 1 [PERSON_NAME][GEOGRAPHIC_DATA] 1 [PERSON_NAME][GE…" at bounding box center [601, 531] width 231 height 25
click at [571, 394] on select "Select Job 1 Carlton Events 1 [PERSON_NAME][GEOGRAPHIC_DATA] 1 [PERSON_NAME][GE…" at bounding box center [601, 404] width 231 height 25
select select "8955"
click at [486, 391] on select "Select Job 1 Carlton Events 1 [PERSON_NAME][GEOGRAPHIC_DATA] 1 [PERSON_NAME][GE…" at bounding box center [601, 404] width 231 height 25
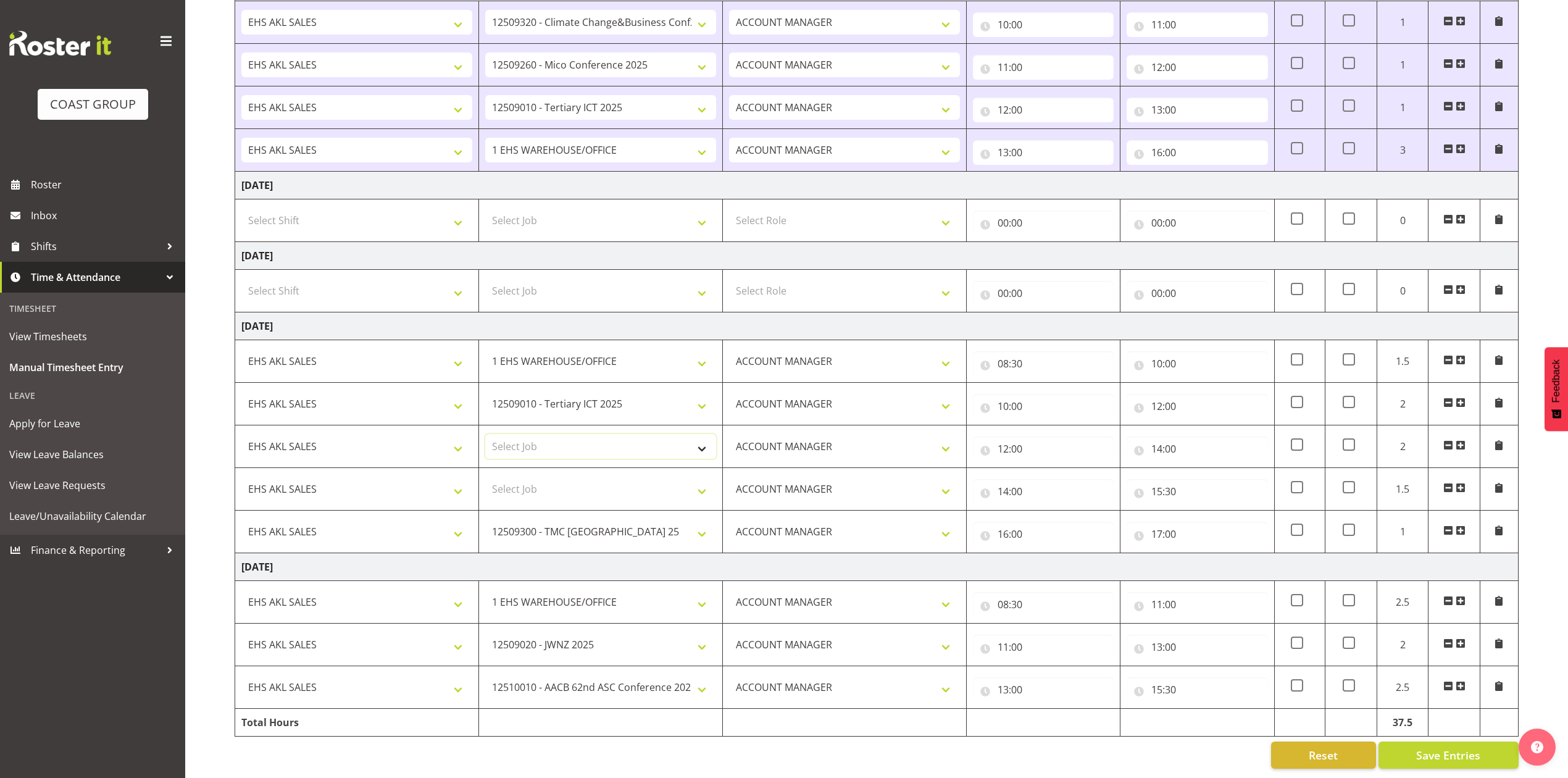
click at [572, 435] on select "Select Job 1 Carlton Events 1 [PERSON_NAME][GEOGRAPHIC_DATA] 1 [PERSON_NAME][GE…" at bounding box center [601, 446] width 231 height 25
click at [625, 480] on select "Select Job 1 Carlton Events 1 [PERSON_NAME][GEOGRAPHIC_DATA] 1 [PERSON_NAME][GE…" at bounding box center [601, 488] width 231 height 25
click at [583, 476] on select "Select Job 1 Carlton Events 1 [PERSON_NAME][GEOGRAPHIC_DATA] 1 [PERSON_NAME][GE…" at bounding box center [601, 488] width 231 height 25
select select "9939"
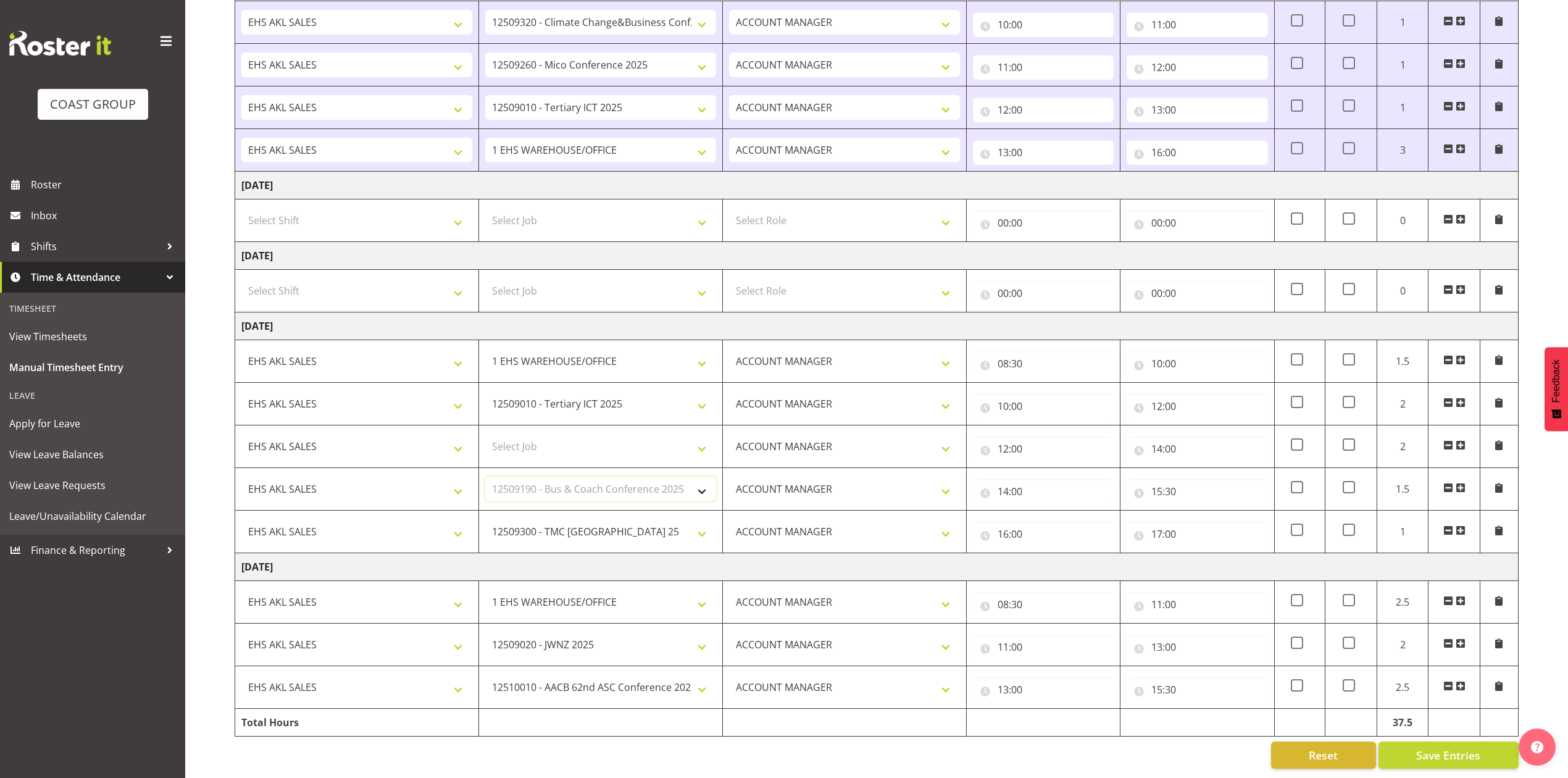
click at [486, 476] on select "Select Job 1 Carlton Events 1 [PERSON_NAME][GEOGRAPHIC_DATA] 1 [PERSON_NAME][GE…" at bounding box center [601, 488] width 231 height 25
click at [604, 435] on select "Select Job 1 Carlton Events 1 [PERSON_NAME][GEOGRAPHIC_DATA] 1 [PERSON_NAME][GE…" at bounding box center [601, 446] width 231 height 25
select select "10460"
click at [486, 434] on select "Select Job 1 Carlton Events 1 [PERSON_NAME][GEOGRAPHIC_DATA] 1 [PERSON_NAME][GE…" at bounding box center [601, 446] width 231 height 25
click at [1470, 747] on span "Save Entries" at bounding box center [1448, 755] width 64 height 16
